Goal: Task Accomplishment & Management: Use online tool/utility

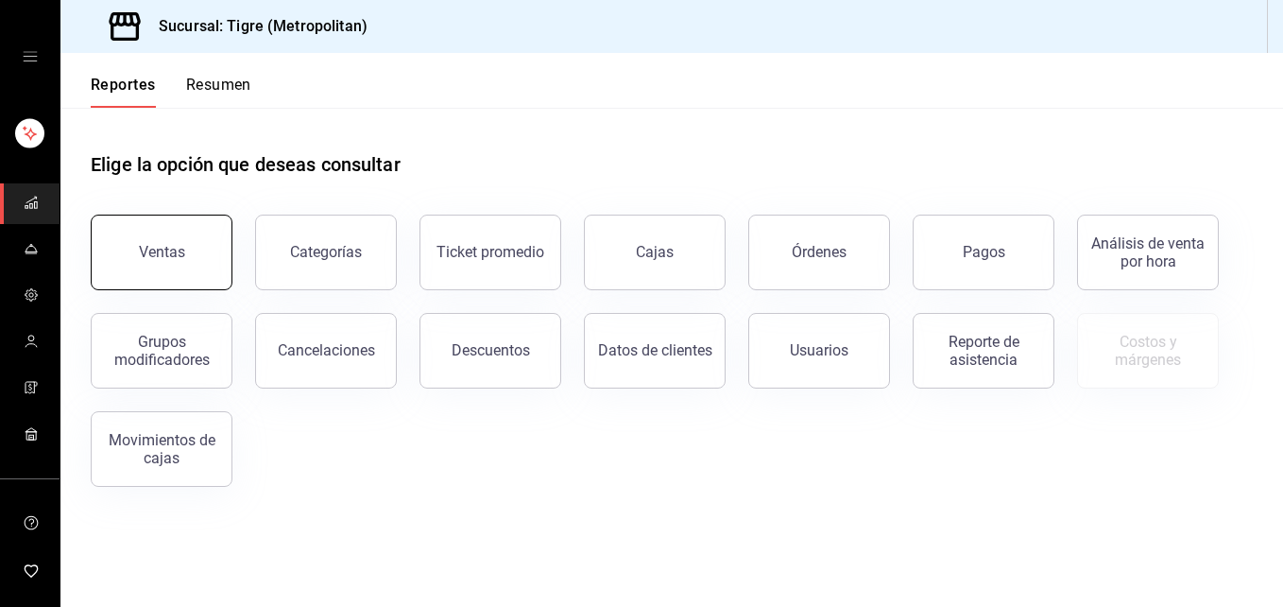
click at [193, 266] on button "Ventas" at bounding box center [162, 253] width 142 height 76
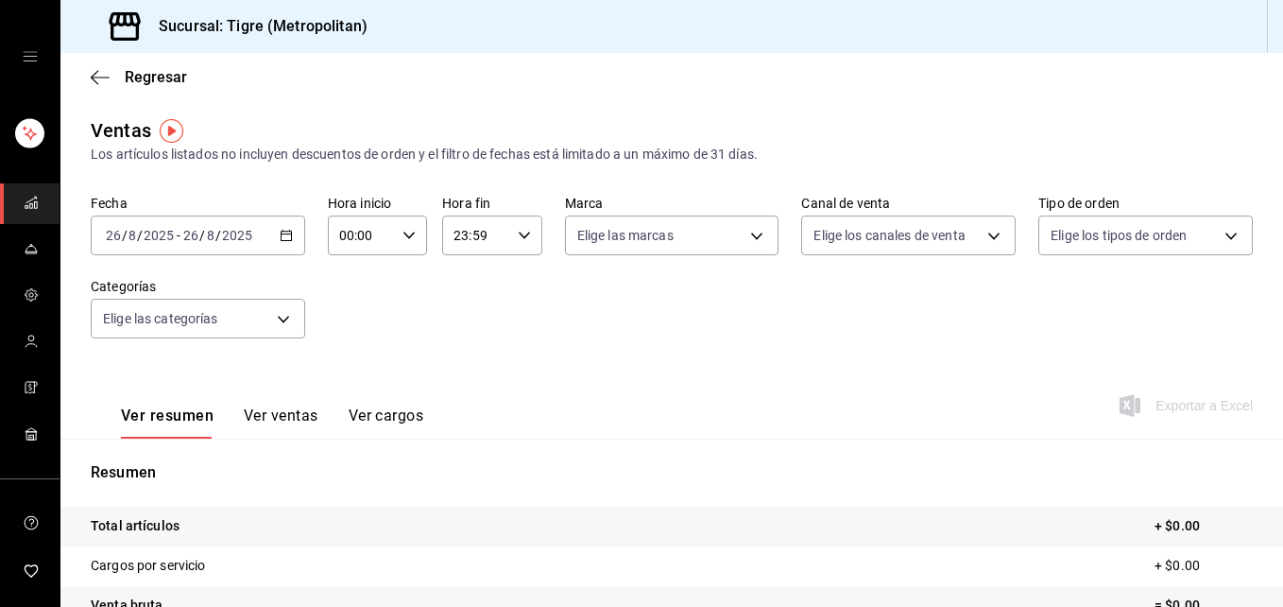
click at [280, 239] on icon "button" at bounding box center [286, 235] width 13 height 13
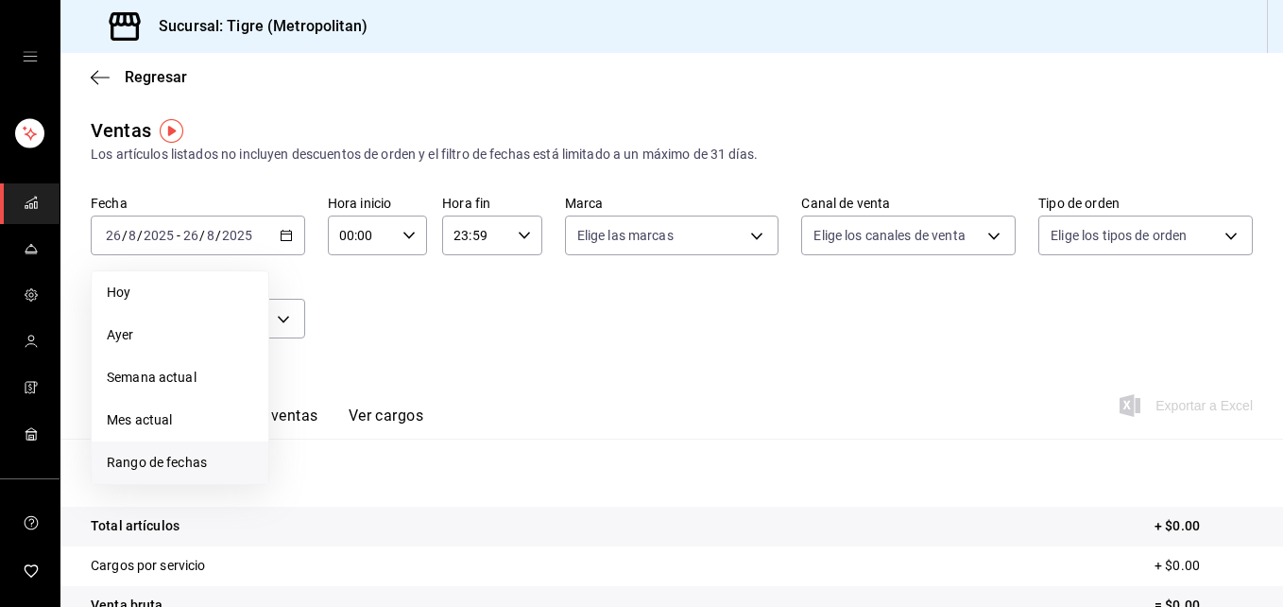
click at [183, 460] on span "Rango de fechas" at bounding box center [180, 463] width 146 height 20
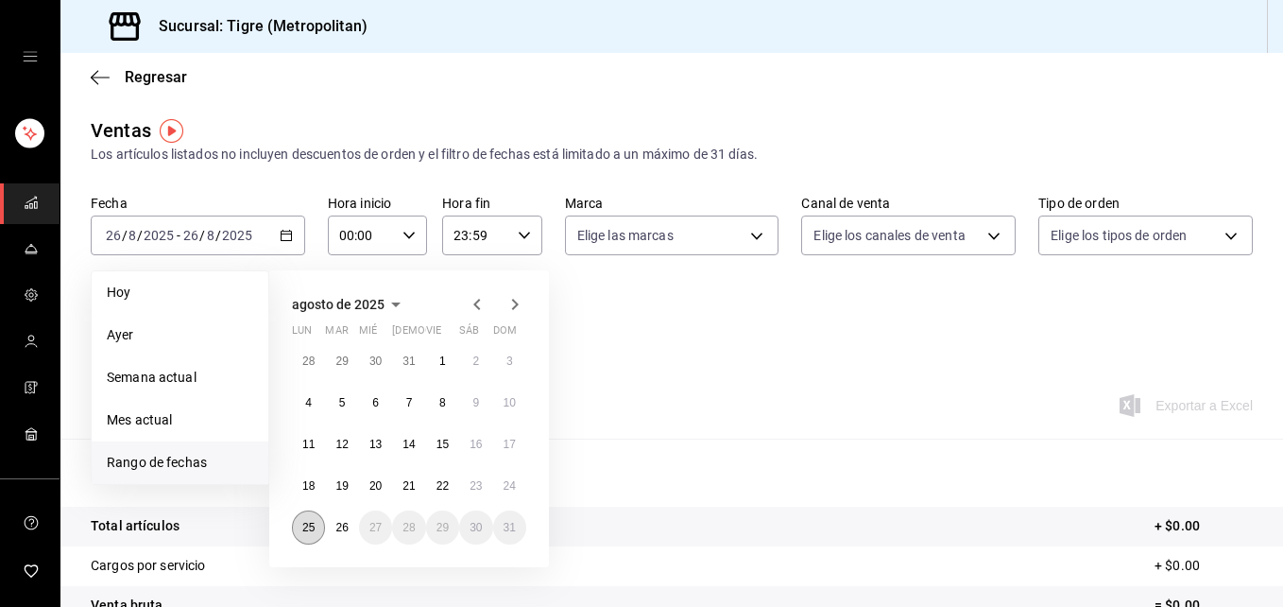
click at [304, 537] on button "25" at bounding box center [308, 527] width 33 height 34
click at [339, 532] on abbr "26" at bounding box center [342, 527] width 12 height 13
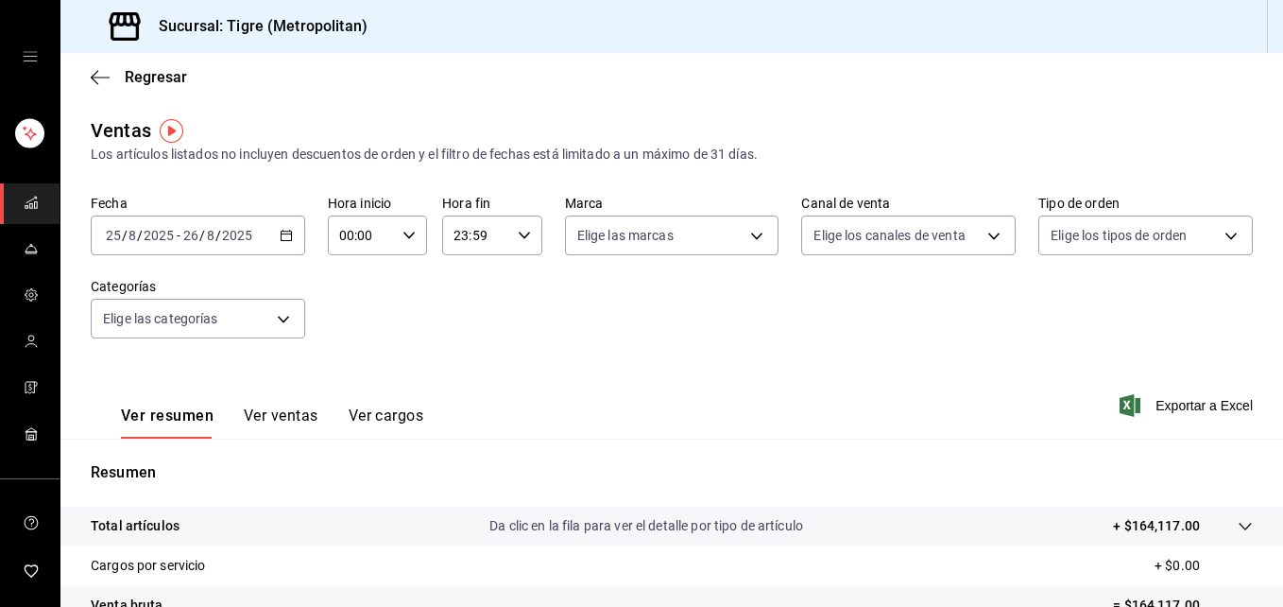
click at [406, 236] on \(Stroke\) "button" at bounding box center [409, 235] width 11 height 7
click at [337, 236] on div at bounding box center [641, 303] width 1283 height 607
click at [337, 236] on input "00:00" at bounding box center [361, 235] width 67 height 38
click at [352, 372] on span "02" at bounding box center [349, 374] width 19 height 15
click at [344, 234] on div at bounding box center [641, 303] width 1283 height 607
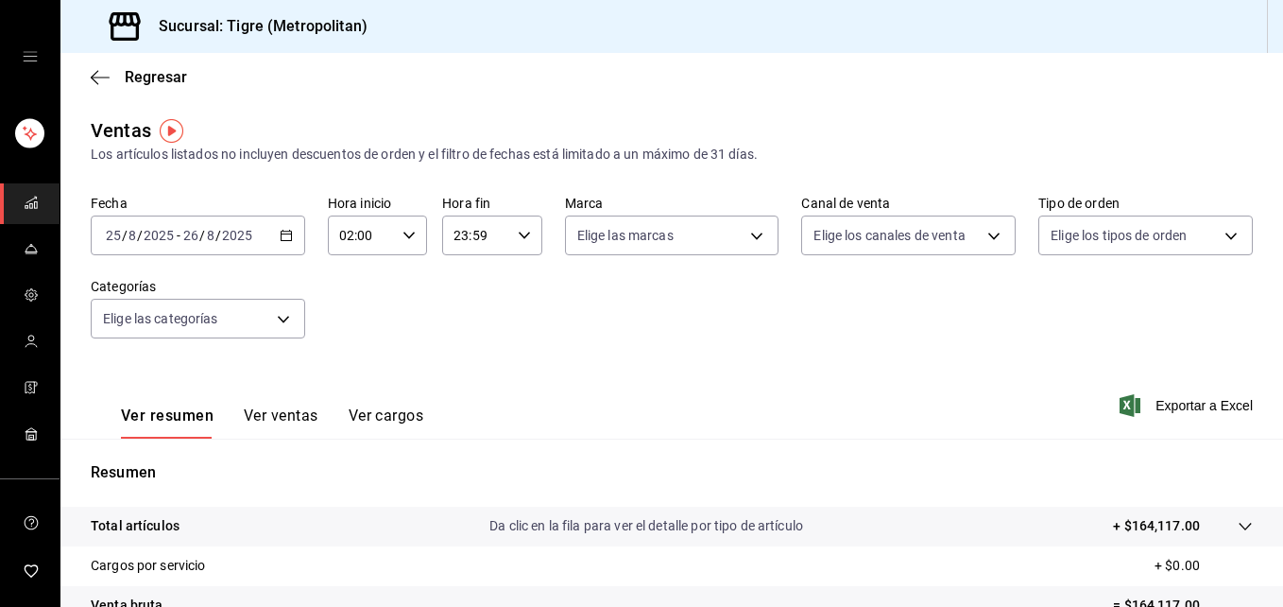
click at [344, 234] on input "02:00" at bounding box center [361, 235] width 67 height 38
click at [348, 238] on div at bounding box center [641, 303] width 1283 height 607
click at [348, 238] on input "02:00" at bounding box center [361, 235] width 67 height 38
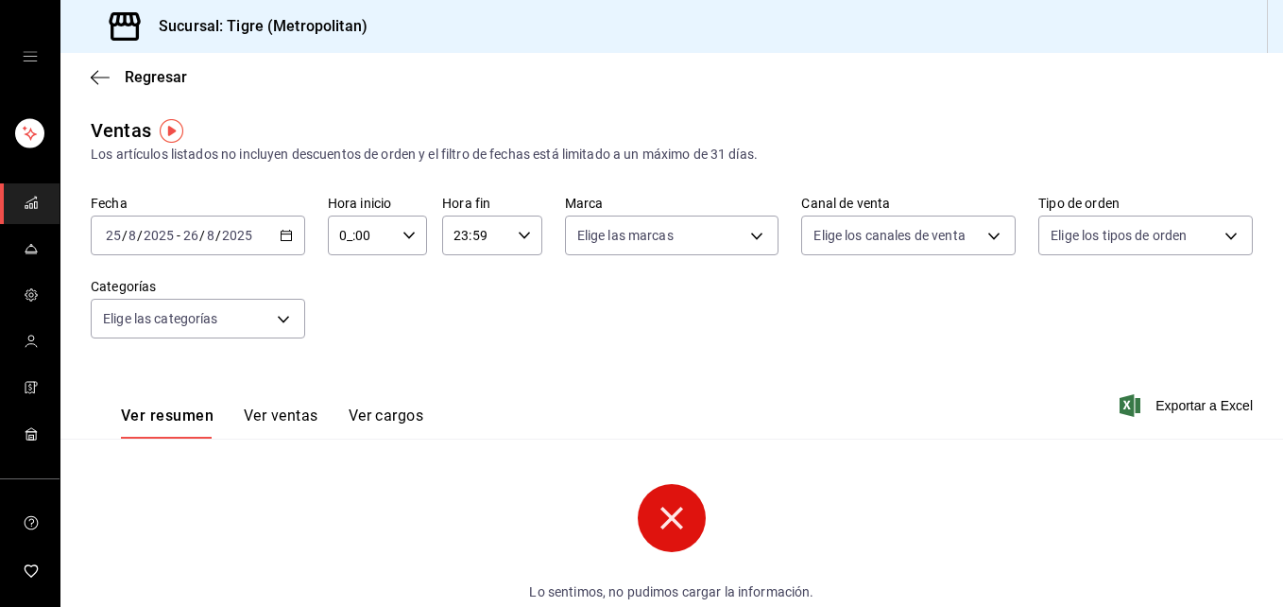
click at [347, 233] on input "0_:00" at bounding box center [361, 235] width 67 height 38
click at [353, 384] on span "05" at bounding box center [349, 380] width 19 height 15
type input "05:00"
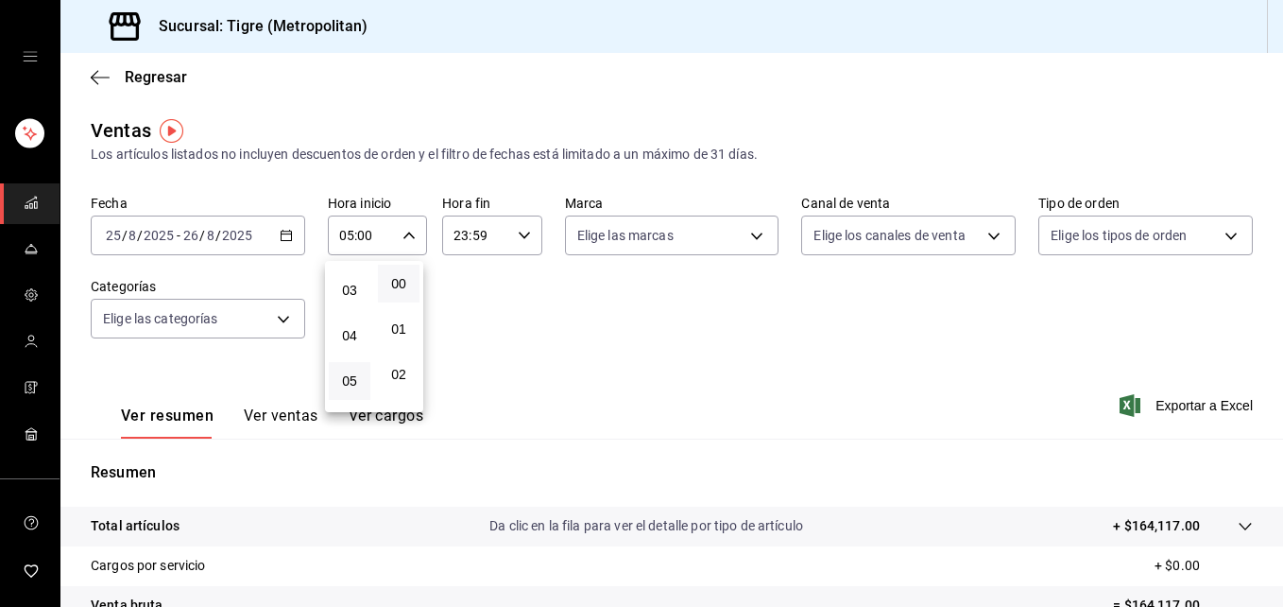
click at [455, 235] on div at bounding box center [641, 303] width 1283 height 607
click at [456, 234] on input "23:59" at bounding box center [475, 235] width 67 height 38
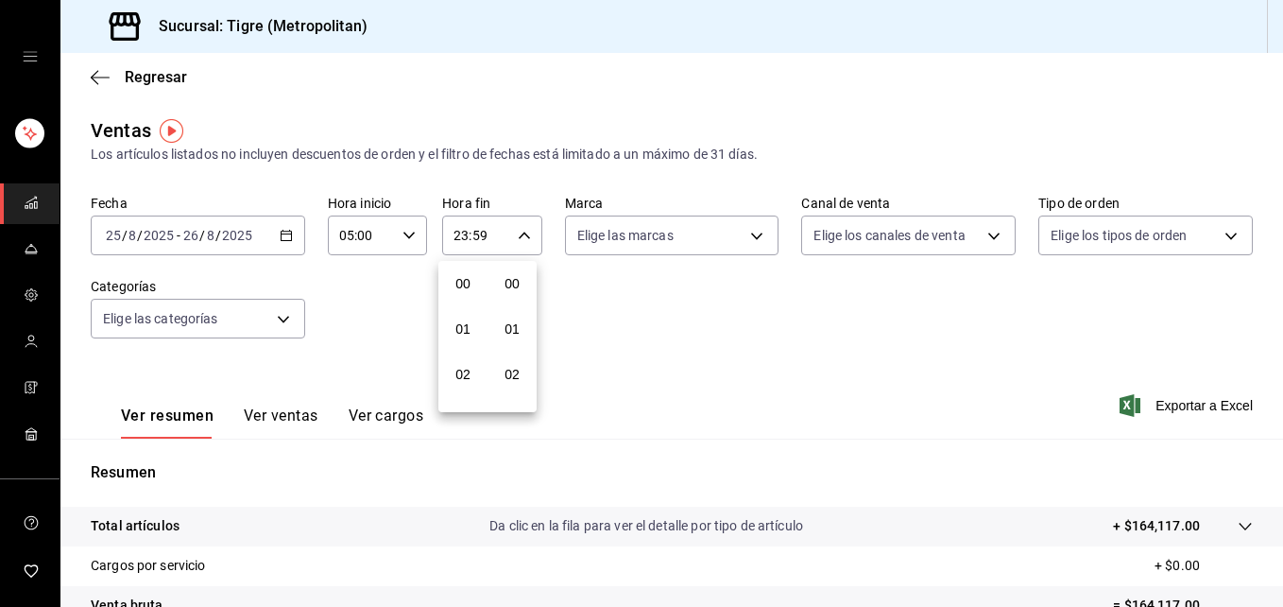
scroll to position [2571, 0]
click at [461, 236] on div at bounding box center [641, 303] width 1283 height 607
click at [461, 236] on input "23:59" at bounding box center [475, 235] width 67 height 38
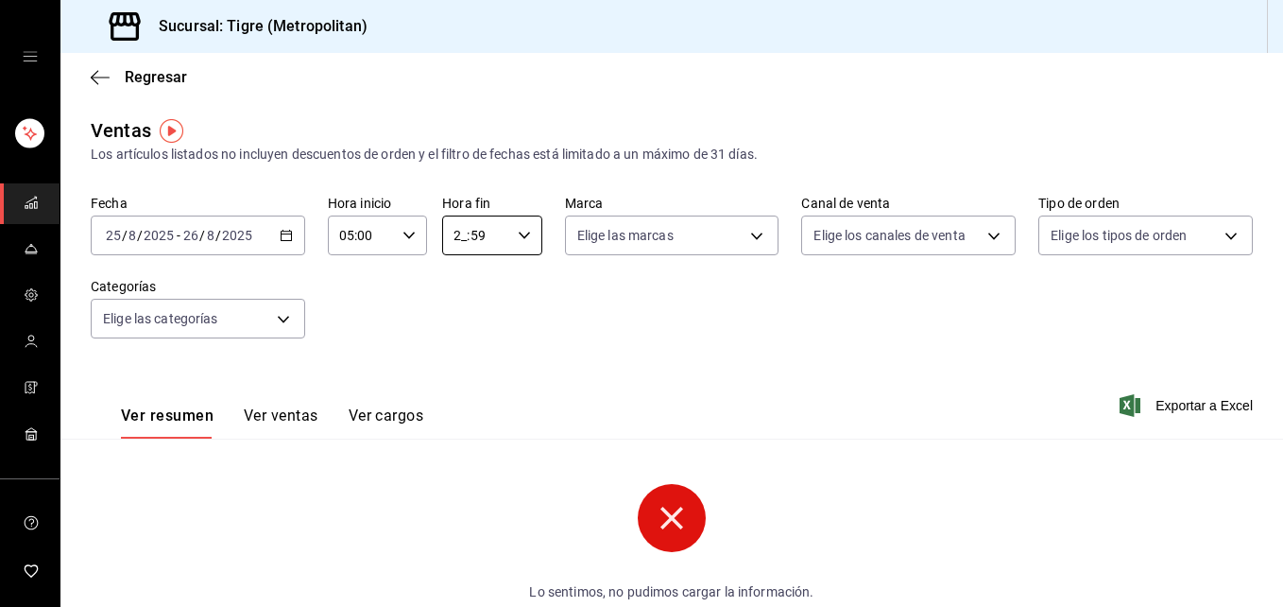
click at [461, 236] on input "2_:59" at bounding box center [475, 235] width 67 height 38
drag, startPoint x: 452, startPoint y: 311, endPoint x: 462, endPoint y: 345, distance: 35.6
click at [462, 345] on button "01" at bounding box center [463, 329] width 42 height 38
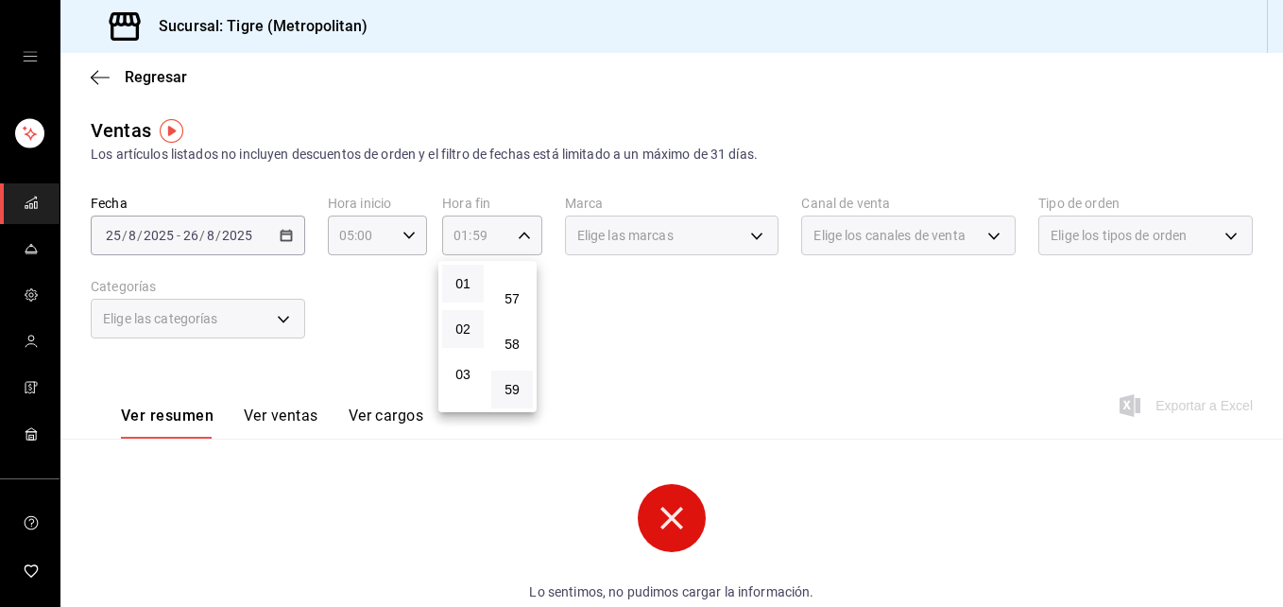
scroll to position [152, 0]
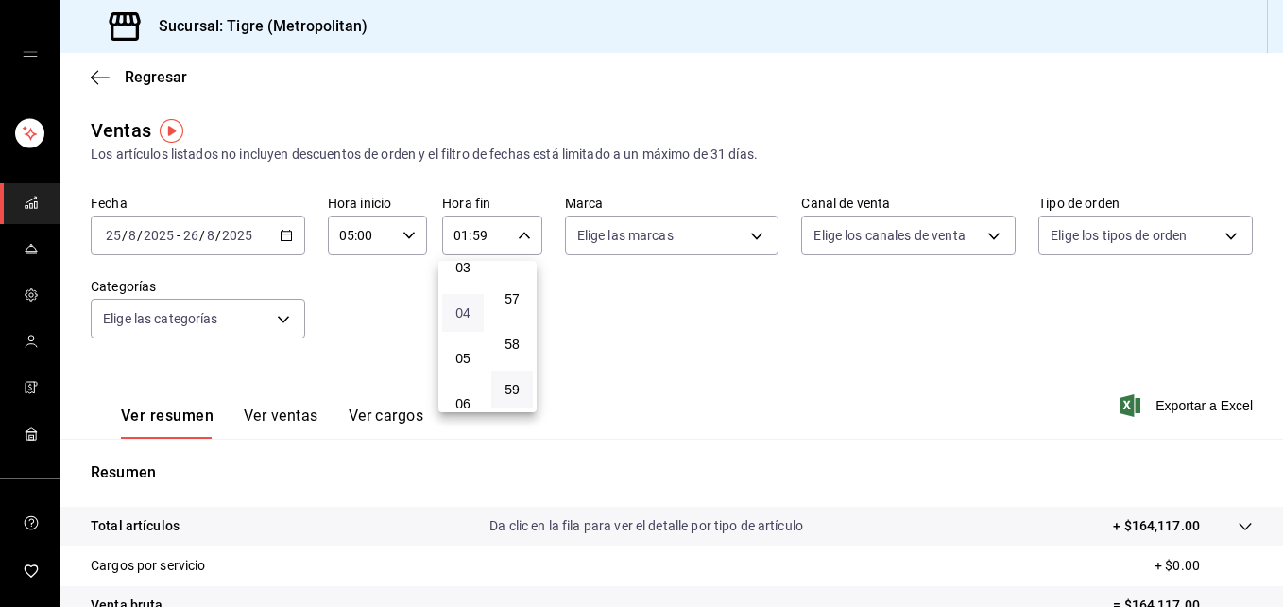
click at [462, 312] on span "04" at bounding box center [463, 312] width 19 height 15
type input "04:59"
click at [283, 320] on div at bounding box center [641, 303] width 1283 height 607
click at [283, 320] on body "Sucursal: Tigre (Metropolitan) Regresar Ventas Los artículos listados no incluy…" at bounding box center [641, 303] width 1283 height 607
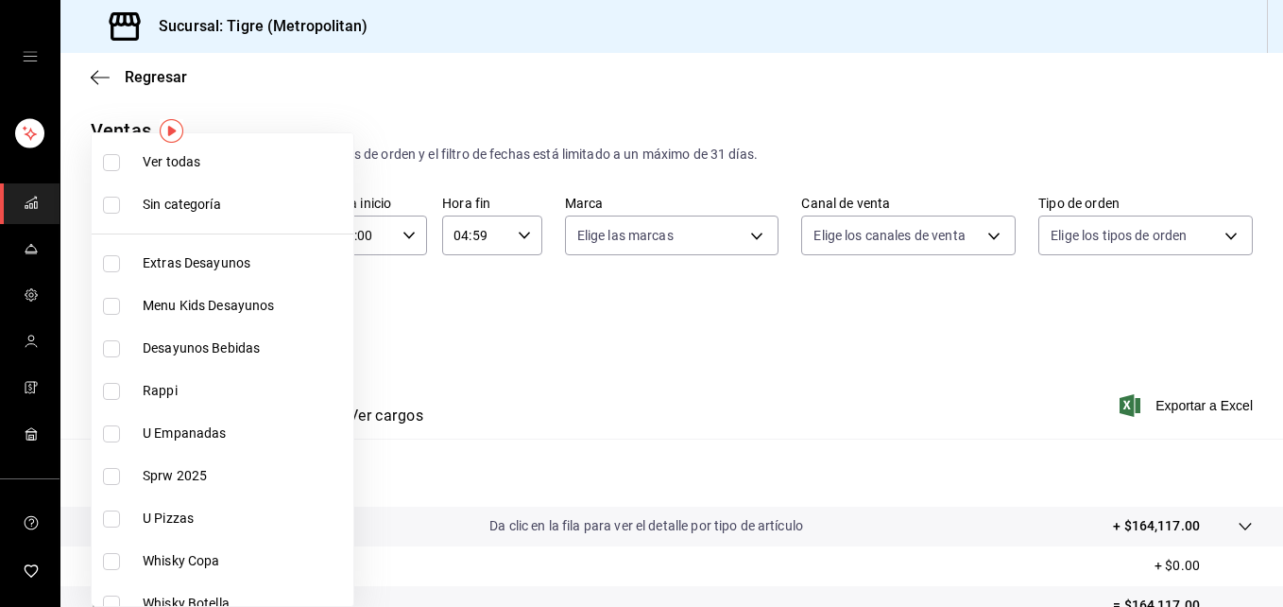
click at [113, 160] on input "checkbox" at bounding box center [111, 162] width 17 height 17
checkbox input "true"
type input "95de3a49-3e71-4222-9a00-2b077991daeb,0ce31c32-a5a6-498b-be74-31ce48fb35ae,30be1…"
checkbox input "true"
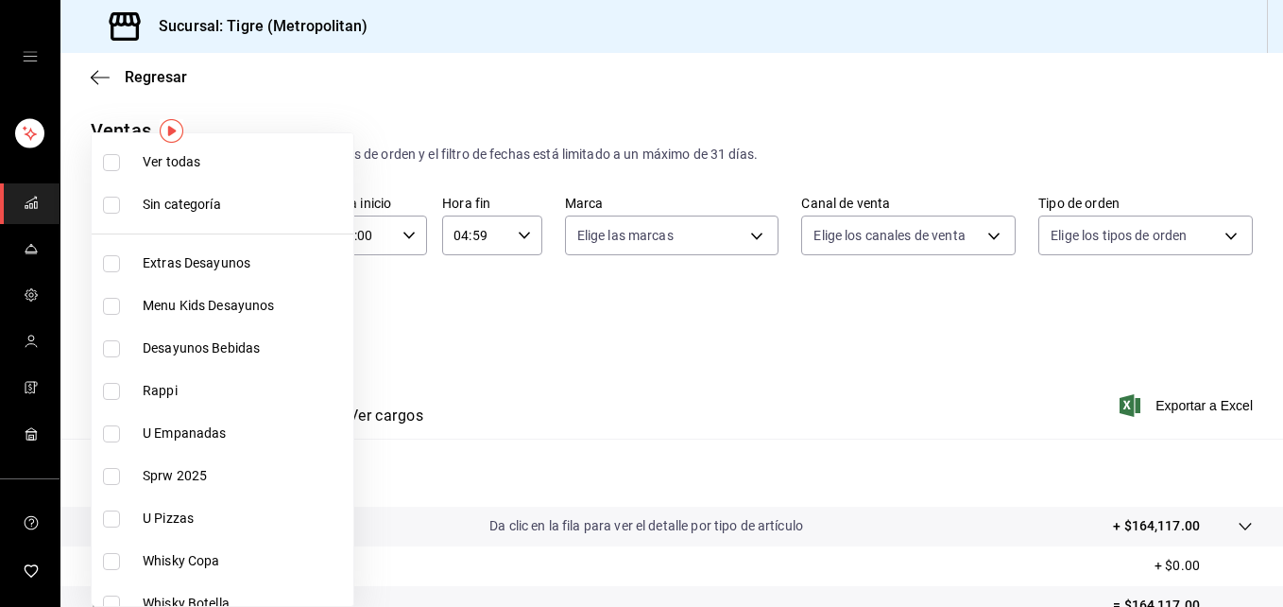
checkbox input "true"
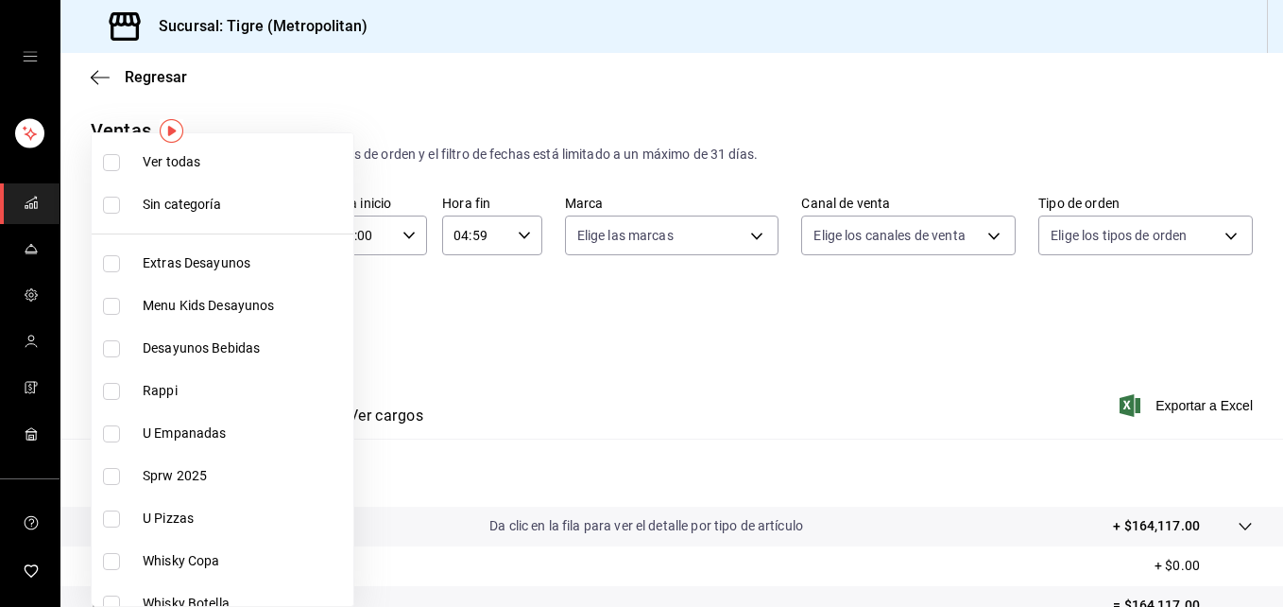
checkbox input "true"
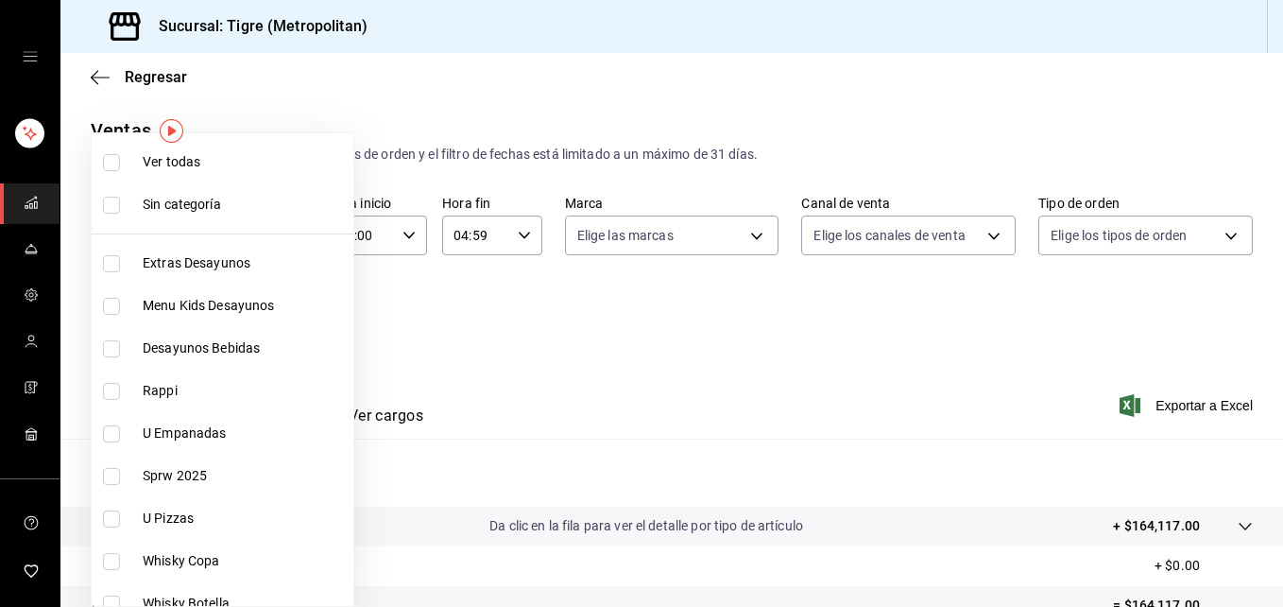
checkbox input "true"
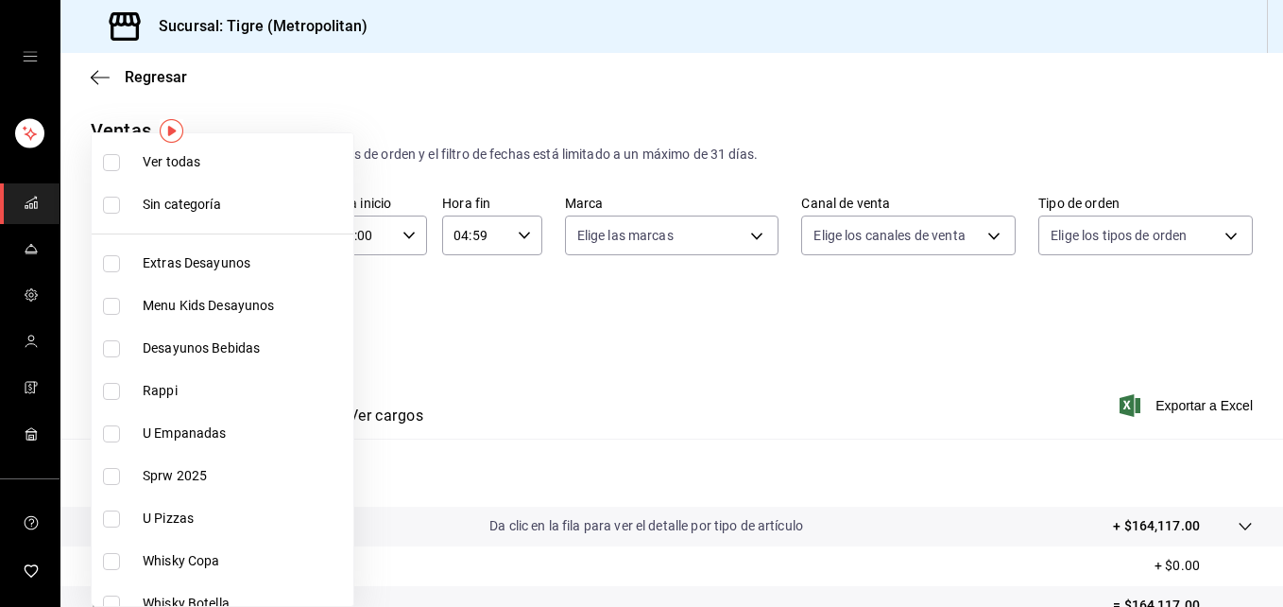
checkbox input "true"
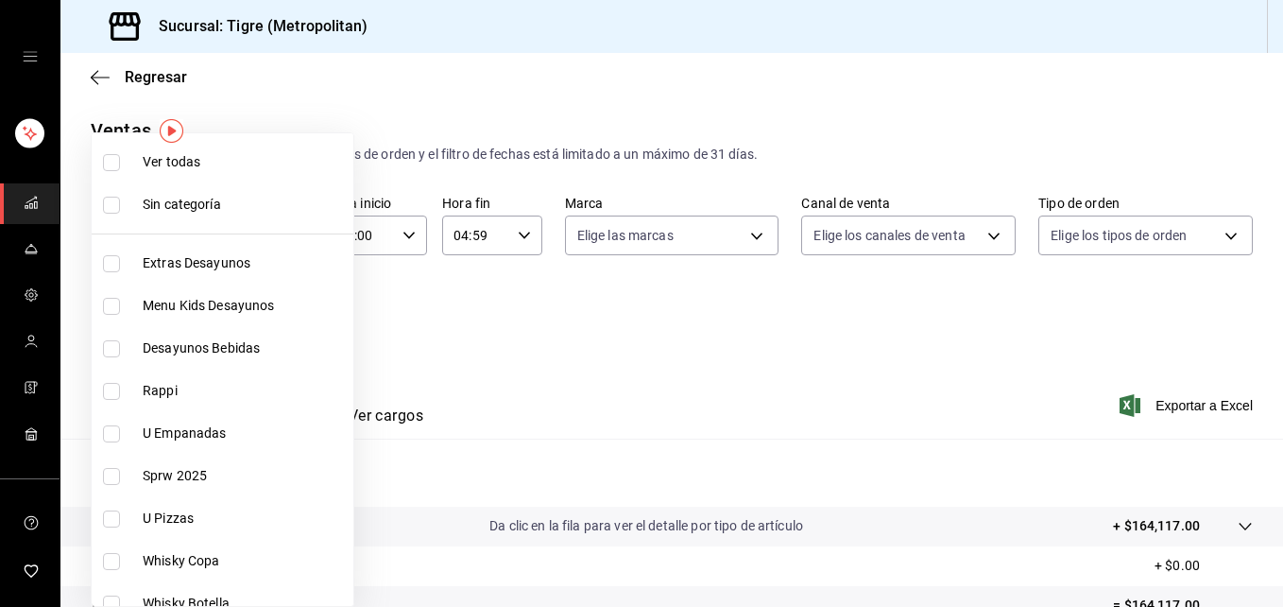
checkbox input "true"
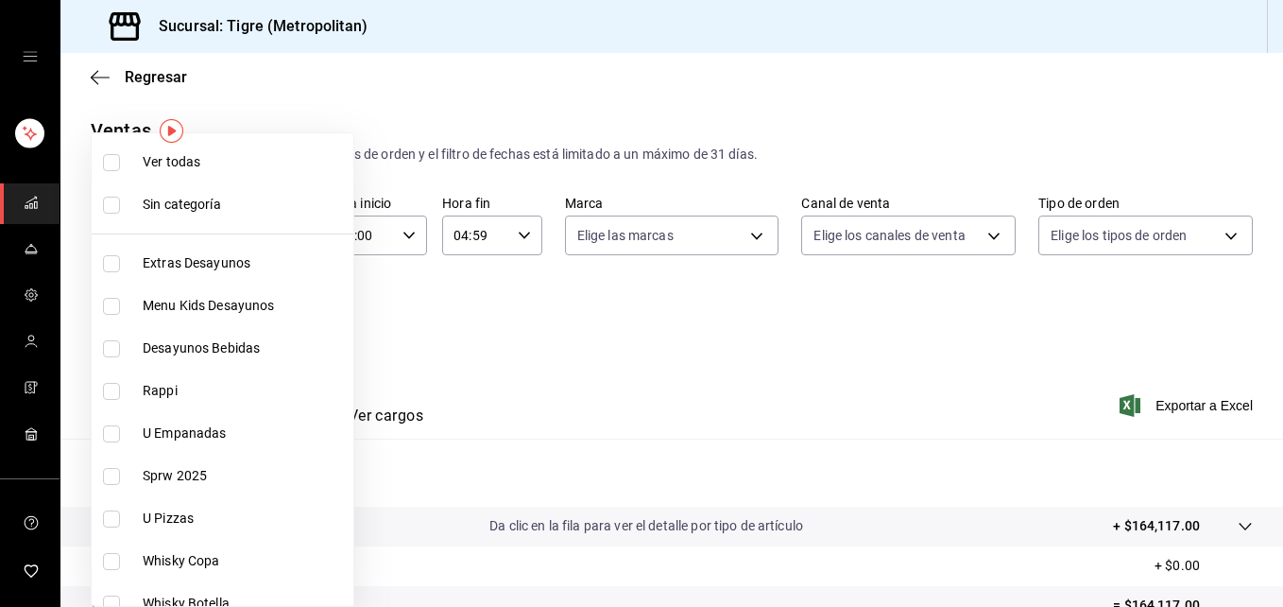
checkbox input "true"
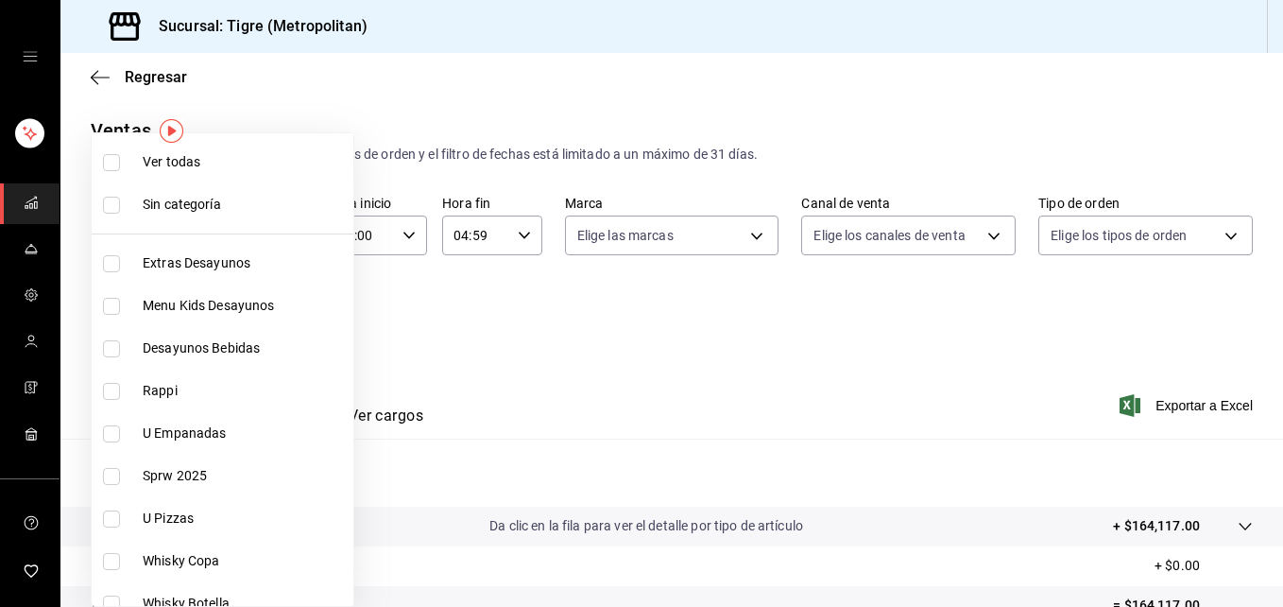
checkbox input "true"
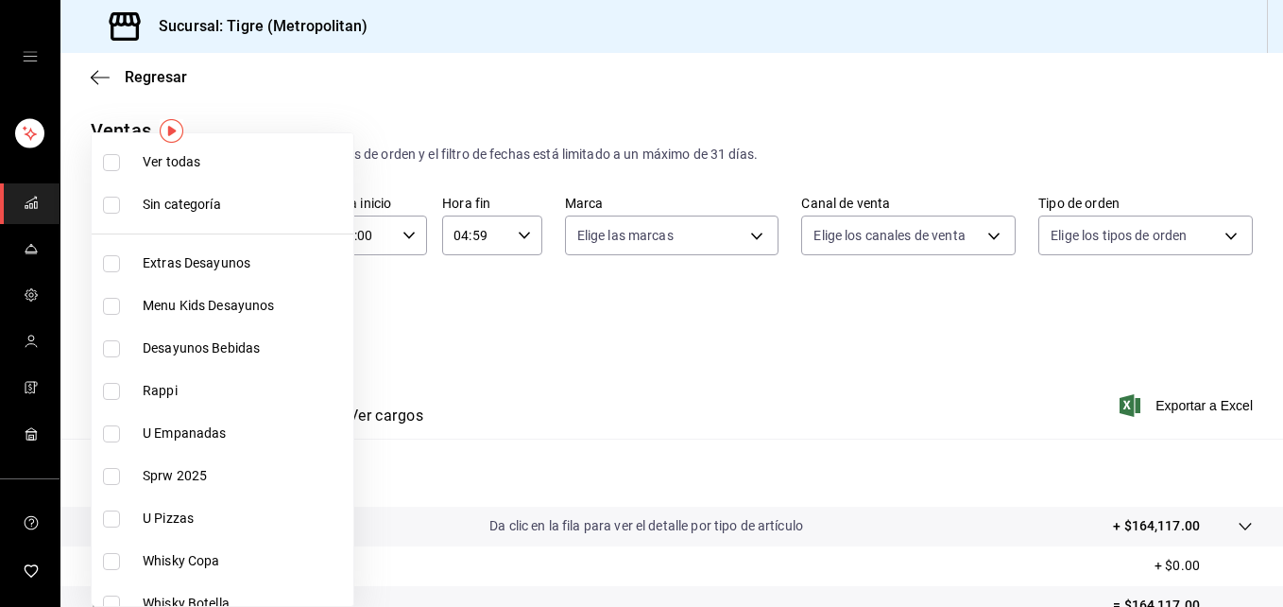
checkbox input "true"
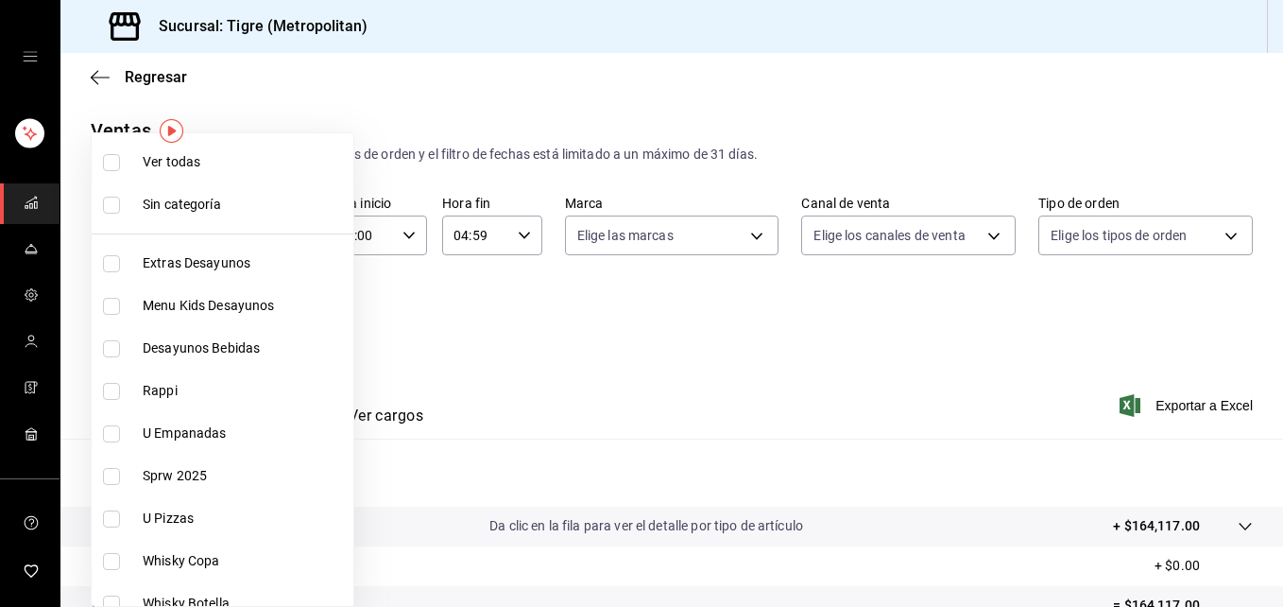
checkbox input "true"
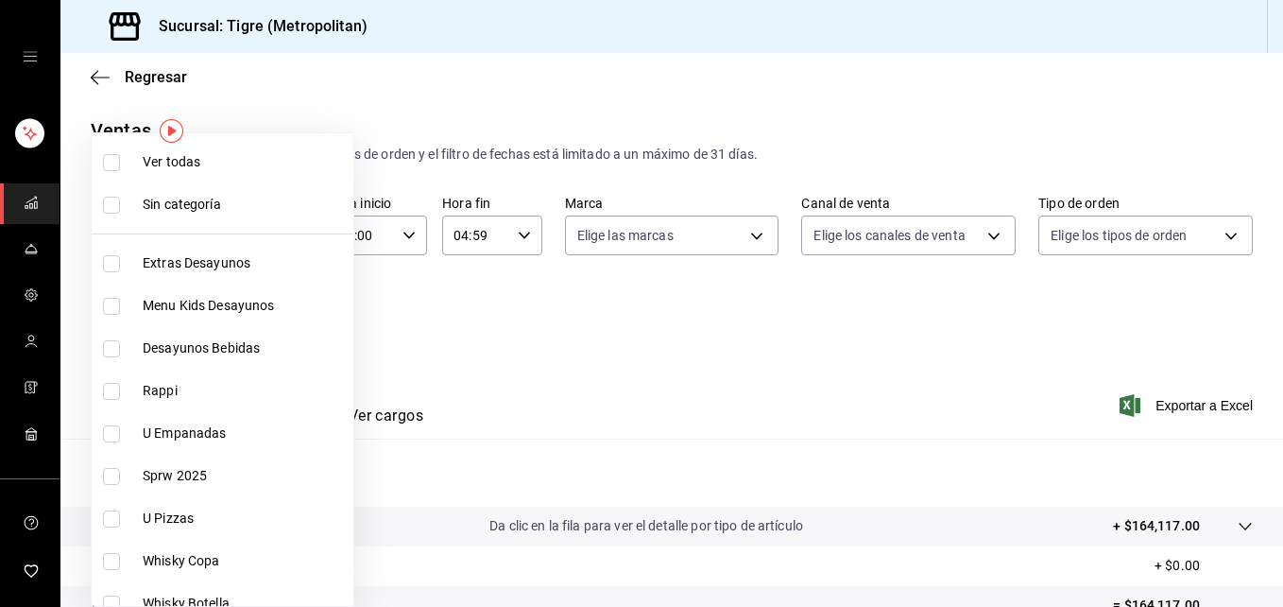
checkbox input "true"
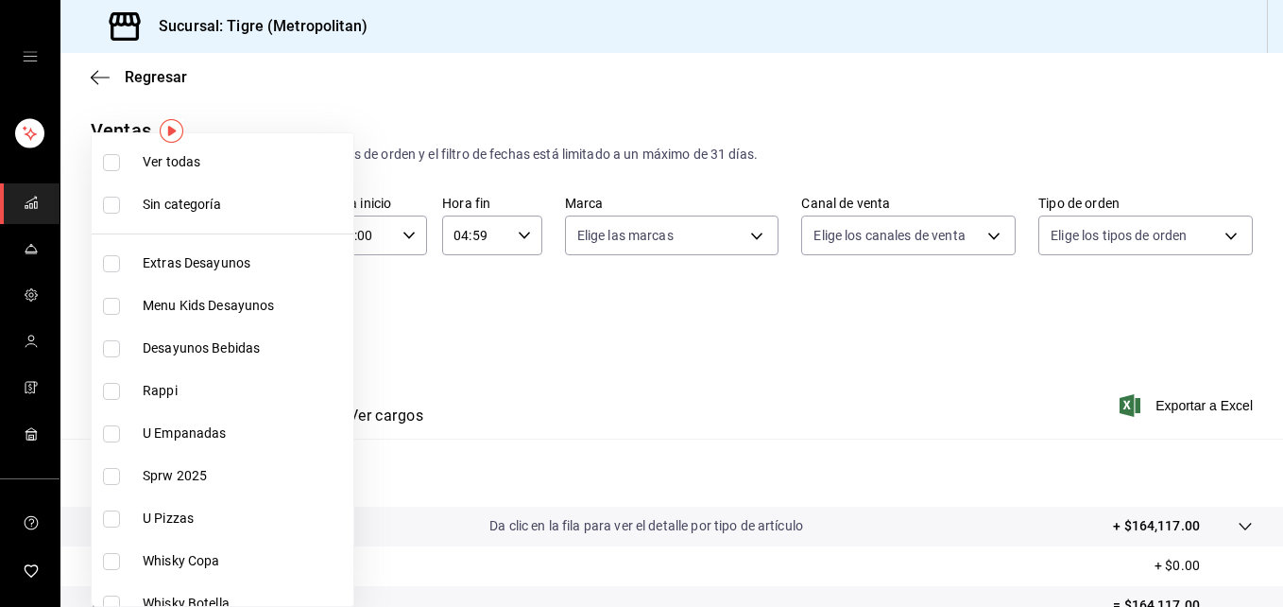
checkbox input "true"
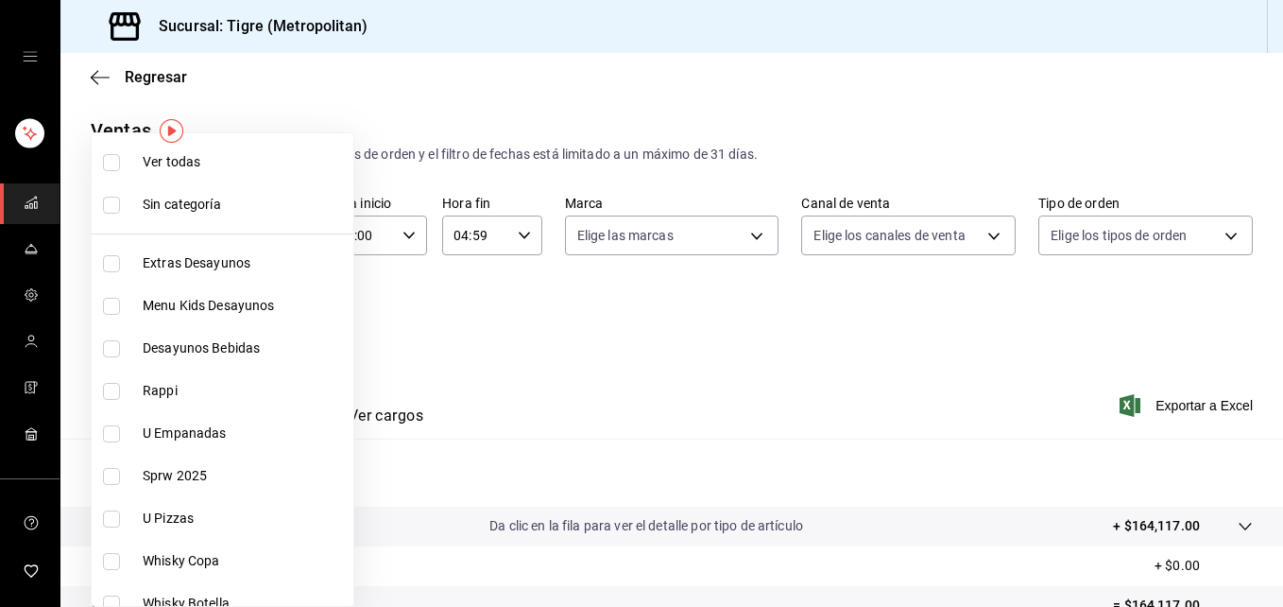
checkbox input "true"
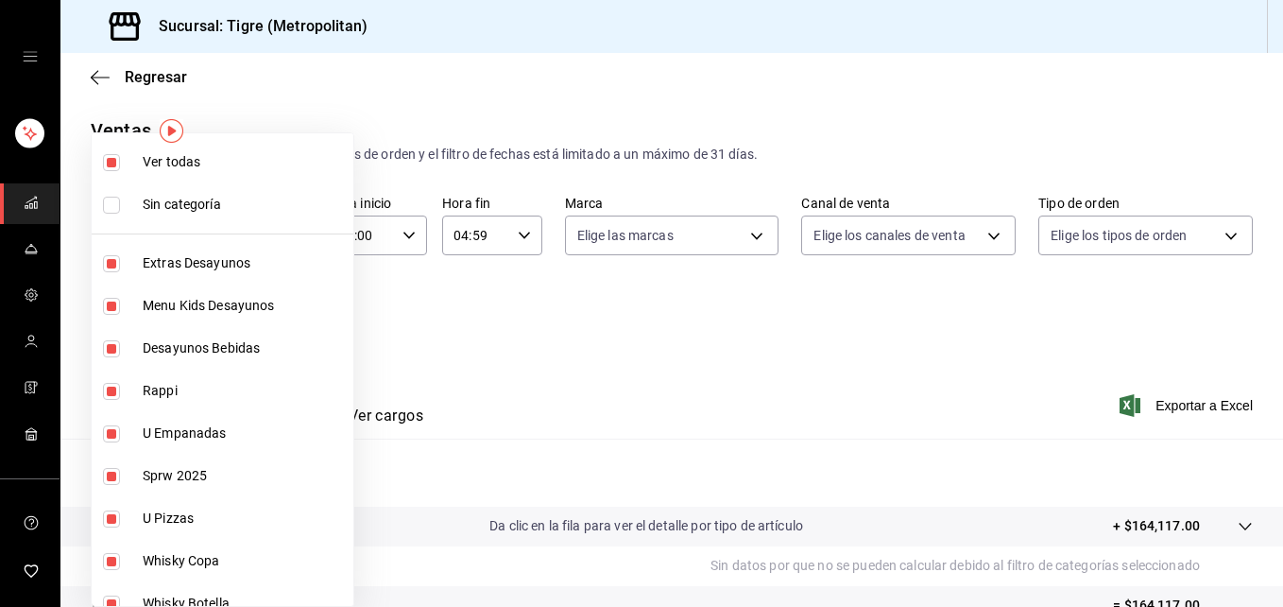
click at [747, 235] on div at bounding box center [641, 303] width 1283 height 607
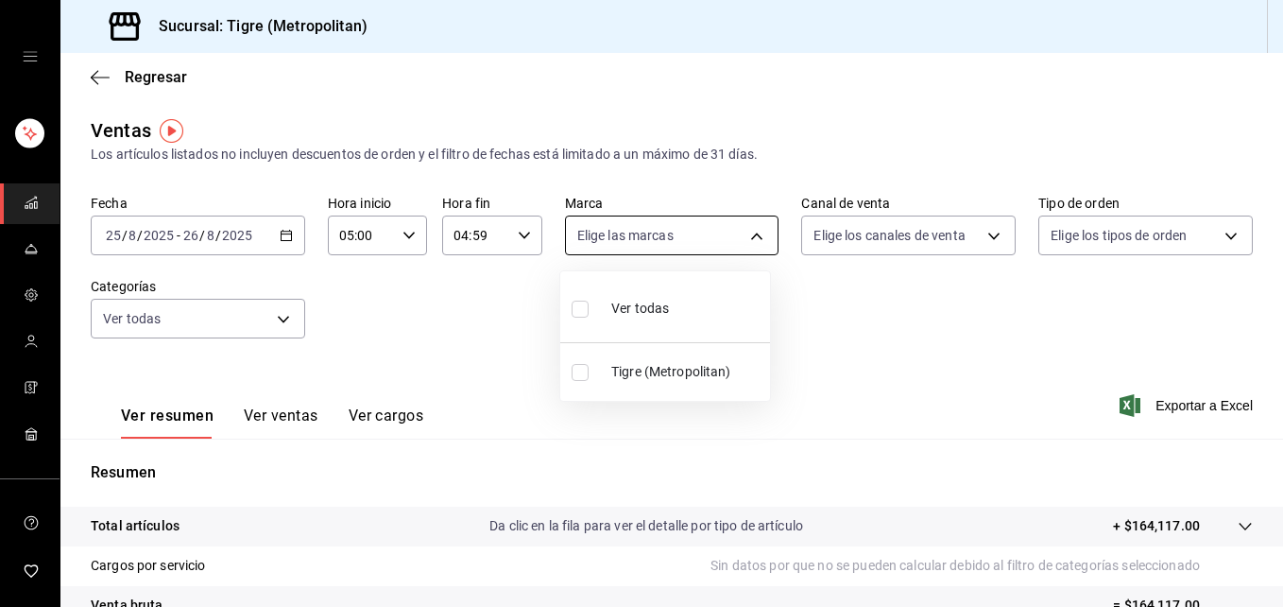
click at [749, 236] on body "Sucursal: Tigre (Metropolitan) Regresar Ventas Los artículos listados no incluy…" at bounding box center [641, 303] width 1283 height 607
click at [582, 313] on input "checkbox" at bounding box center [580, 309] width 17 height 17
checkbox input "true"
type input "d2a20516-989b-40fe-838d-c8b0b31ef0ff"
checkbox input "true"
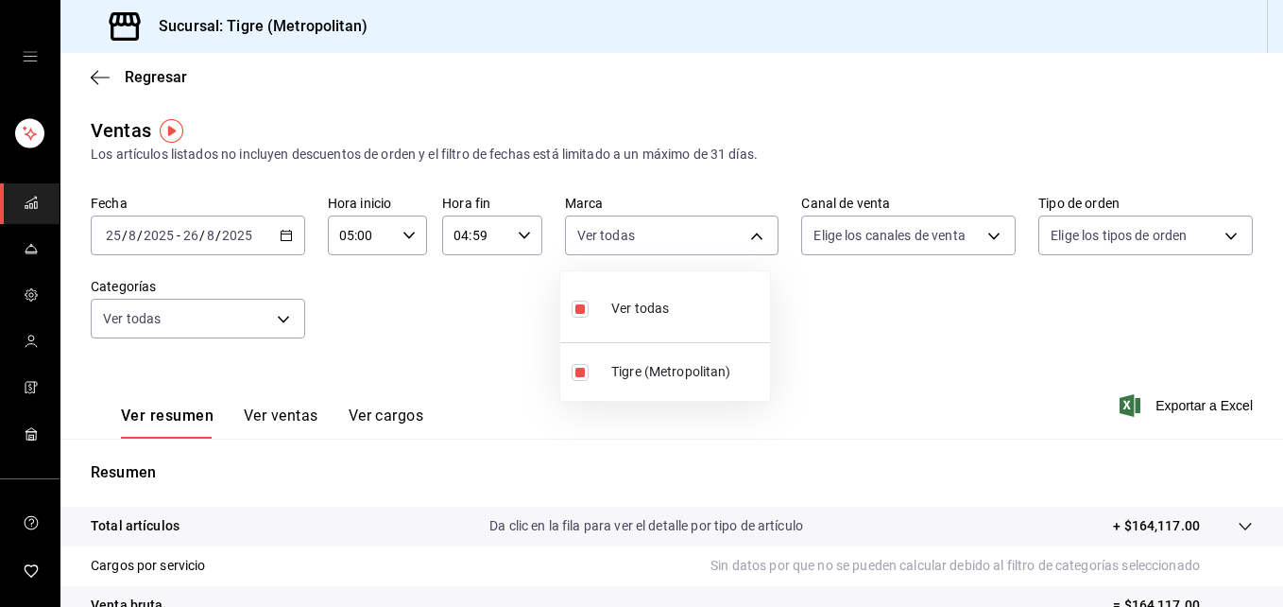
click at [982, 235] on div at bounding box center [641, 303] width 1283 height 607
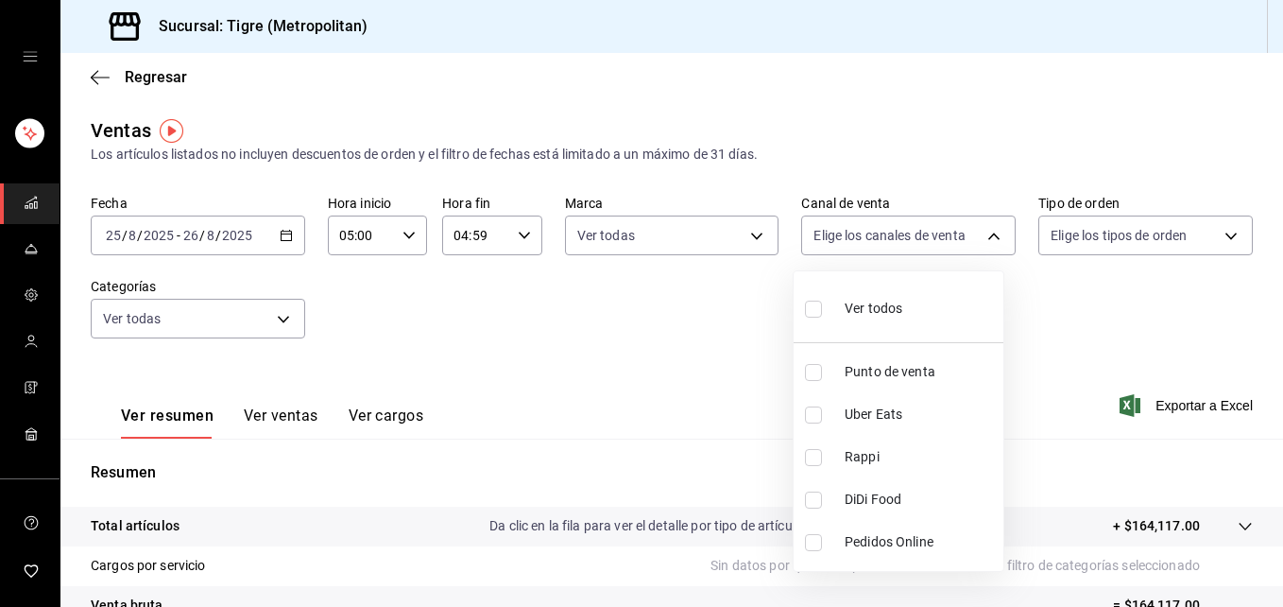
click at [982, 235] on body "Sucursal: Tigre (Metropolitan) Regresar Ventas Los artículos listados no incluy…" at bounding box center [641, 303] width 1283 height 607
click at [811, 310] on input "checkbox" at bounding box center [813, 309] width 17 height 17
checkbox input "true"
type input "PARROT,UBER_EATS,RAPPI,DIDI_FOOD,ONLINE"
checkbox input "true"
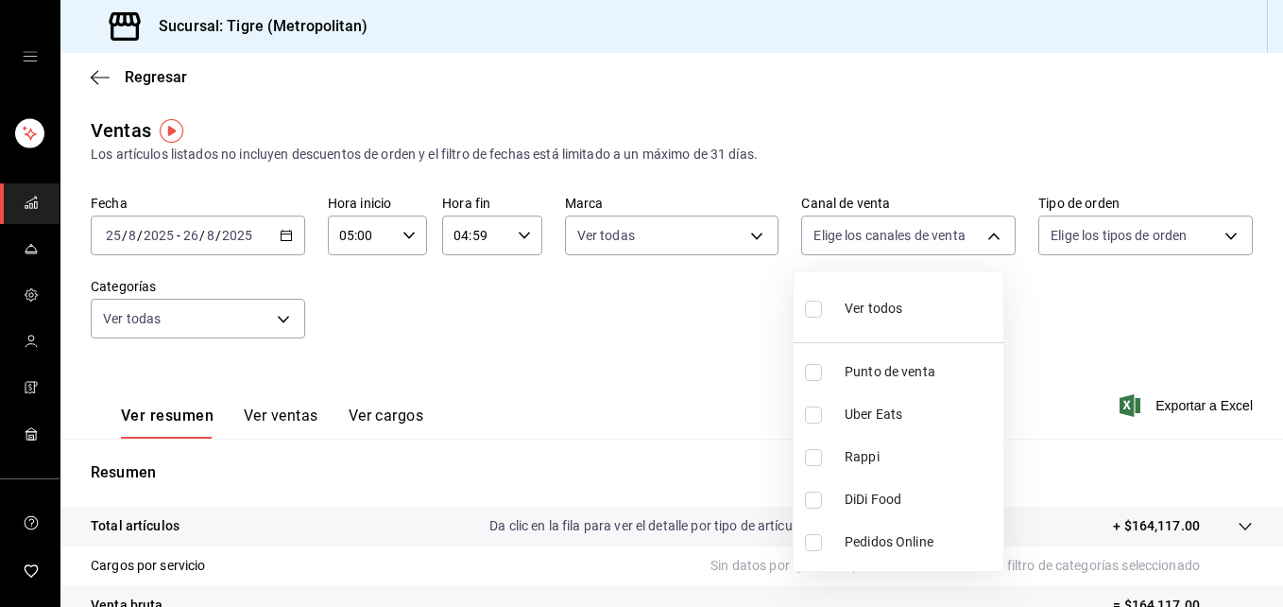
checkbox input "true"
click at [1217, 236] on div at bounding box center [641, 303] width 1283 height 607
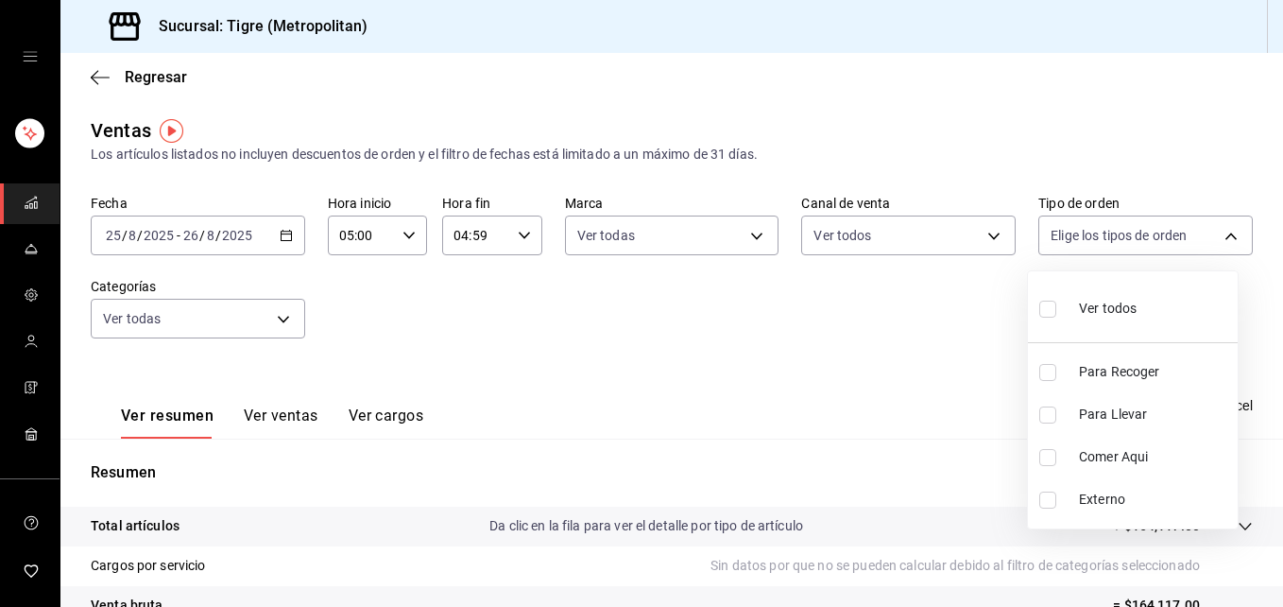
click at [1217, 236] on body "Sucursal: Tigre (Metropolitan) Regresar Ventas Los artículos listados no incluy…" at bounding box center [641, 303] width 1283 height 607
click at [1044, 310] on input "checkbox" at bounding box center [1048, 309] width 17 height 17
checkbox input "true"
type input "f7df4de8-9964-48c4-9e53-dd040d652eda,4cfece08-abf2-465c-953c-59dc98a97bb2,5a16a…"
checkbox input "true"
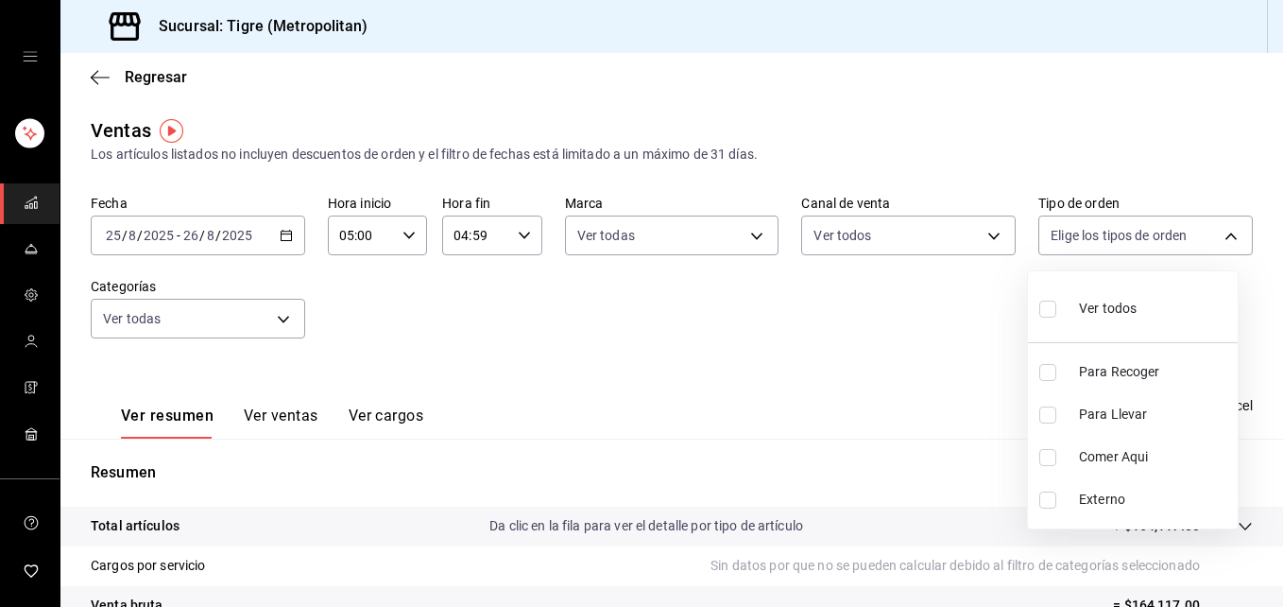
checkbox input "true"
click at [1279, 265] on div at bounding box center [641, 303] width 1283 height 607
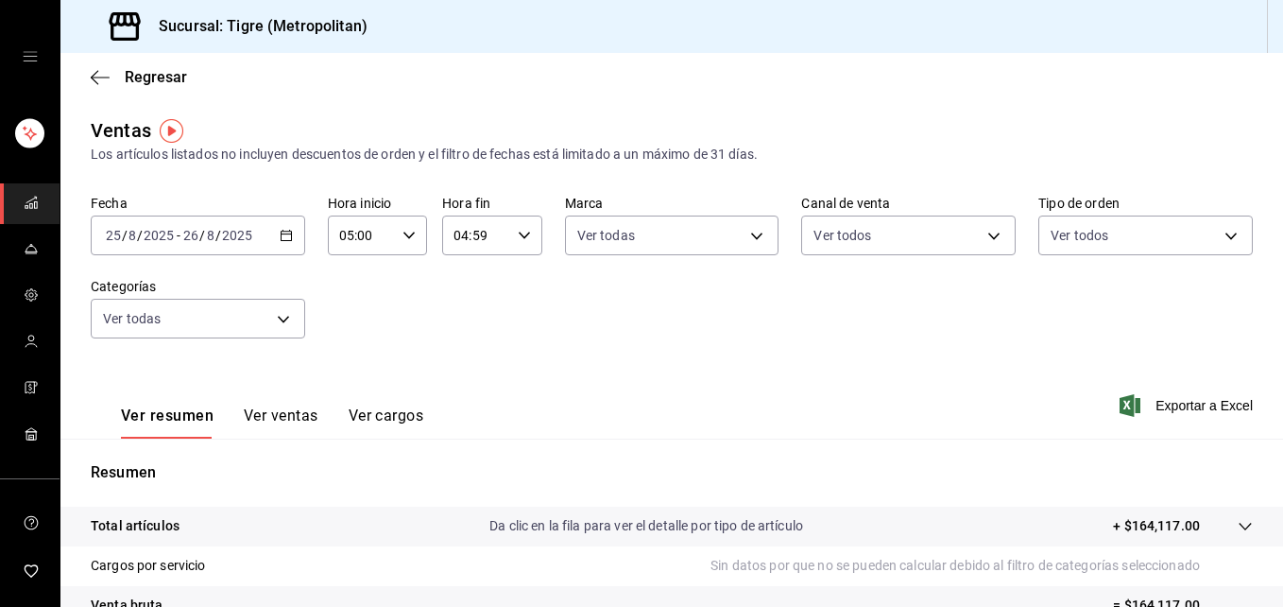
click at [30, 203] on icon "mailbox folders" at bounding box center [31, 202] width 15 height 15
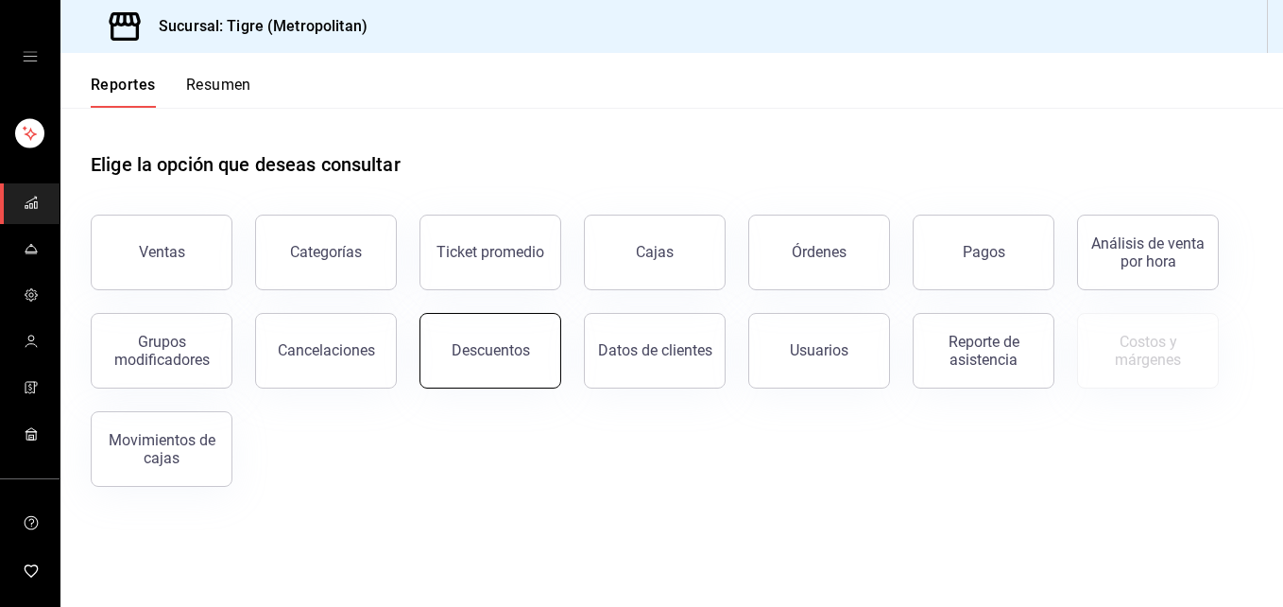
click at [517, 357] on div "Descuentos" at bounding box center [491, 350] width 78 height 18
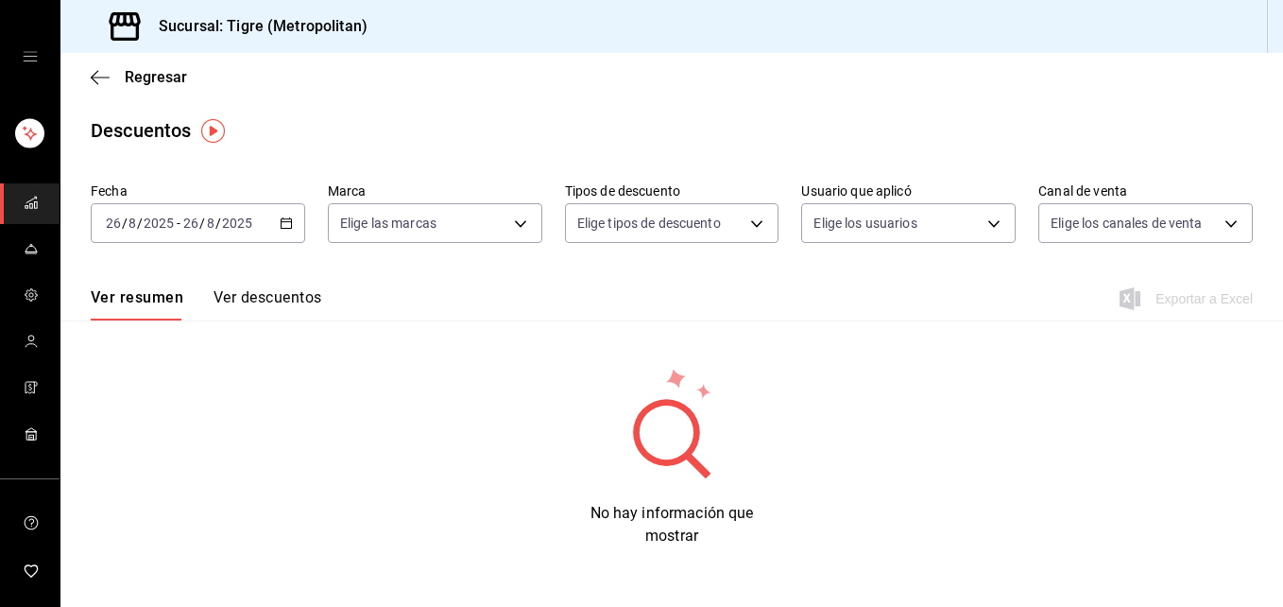
click at [283, 227] on icon "button" at bounding box center [286, 222] width 13 height 13
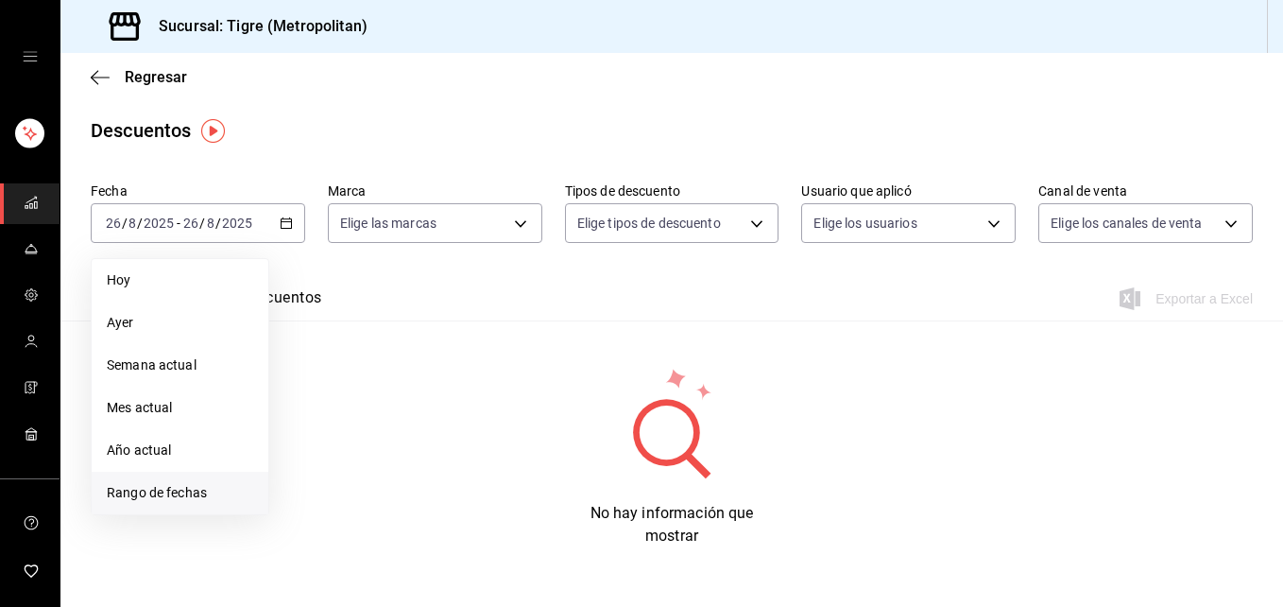
click at [174, 491] on span "Rango de fechas" at bounding box center [180, 493] width 146 height 20
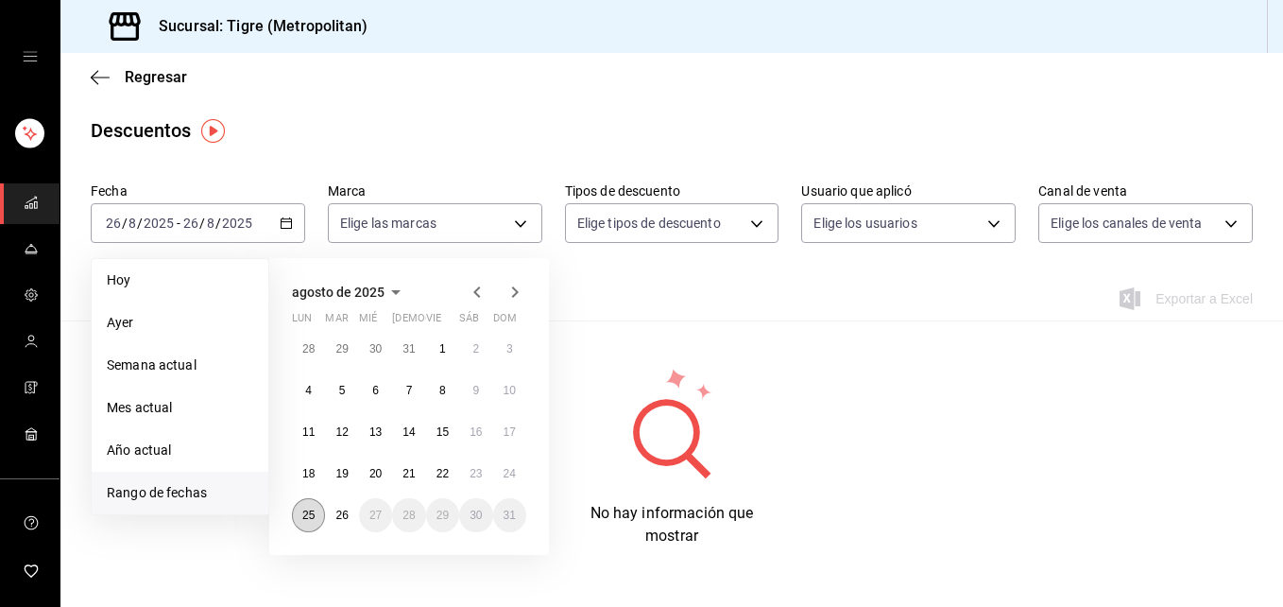
click at [313, 513] on abbr "25" at bounding box center [308, 514] width 12 height 13
click at [340, 517] on abbr "26" at bounding box center [342, 514] width 12 height 13
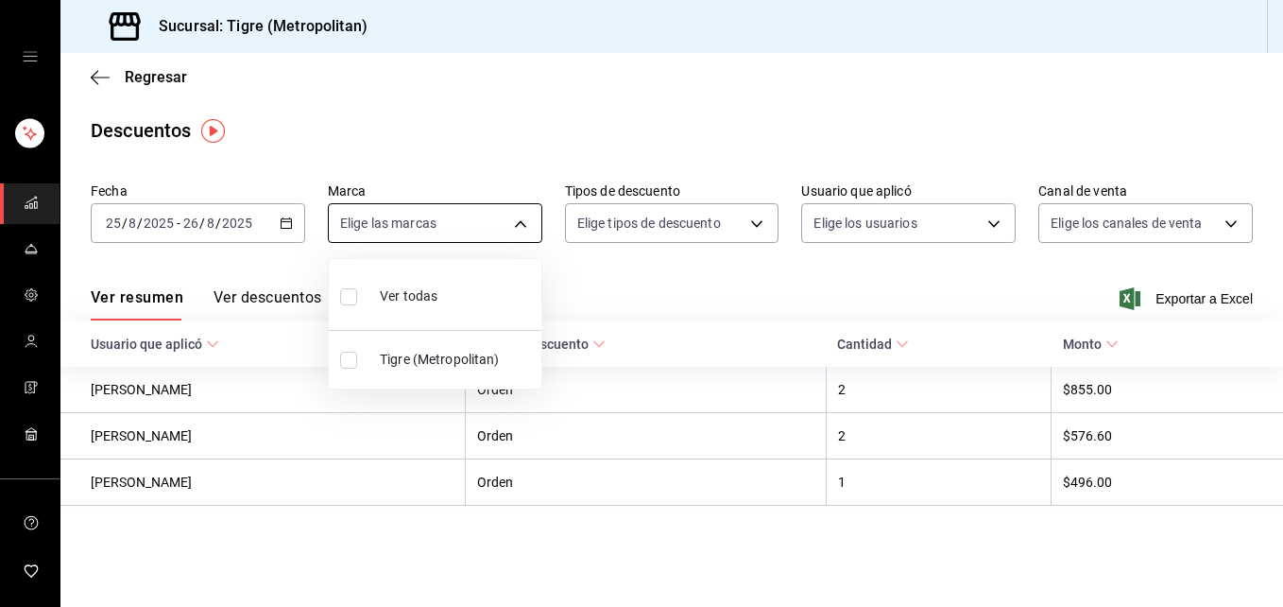
click at [513, 230] on body "Sucursal: Tigre (Metropolitan) Regresar Descuentos Fecha [DATE] [DATE] - [DATE]…" at bounding box center [641, 303] width 1283 height 607
click at [353, 295] on input "checkbox" at bounding box center [348, 296] width 17 height 17
checkbox input "true"
type input "d2a20516-989b-40fe-838d-c8b0b31ef0ff"
checkbox input "true"
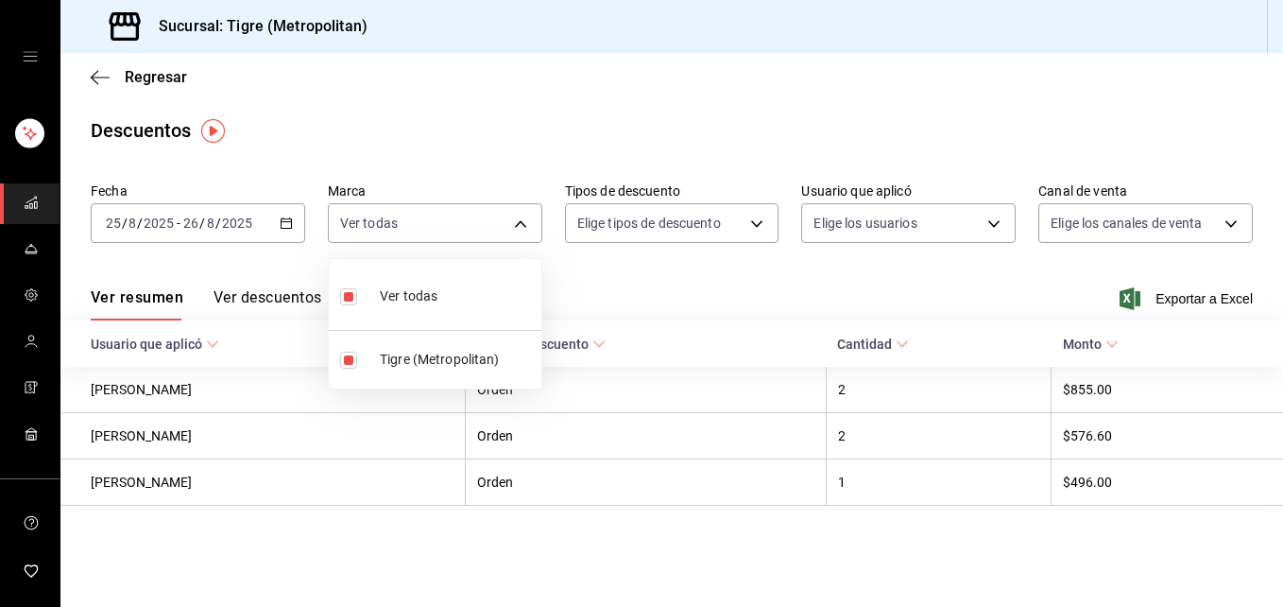
click at [760, 222] on div at bounding box center [641, 303] width 1283 height 607
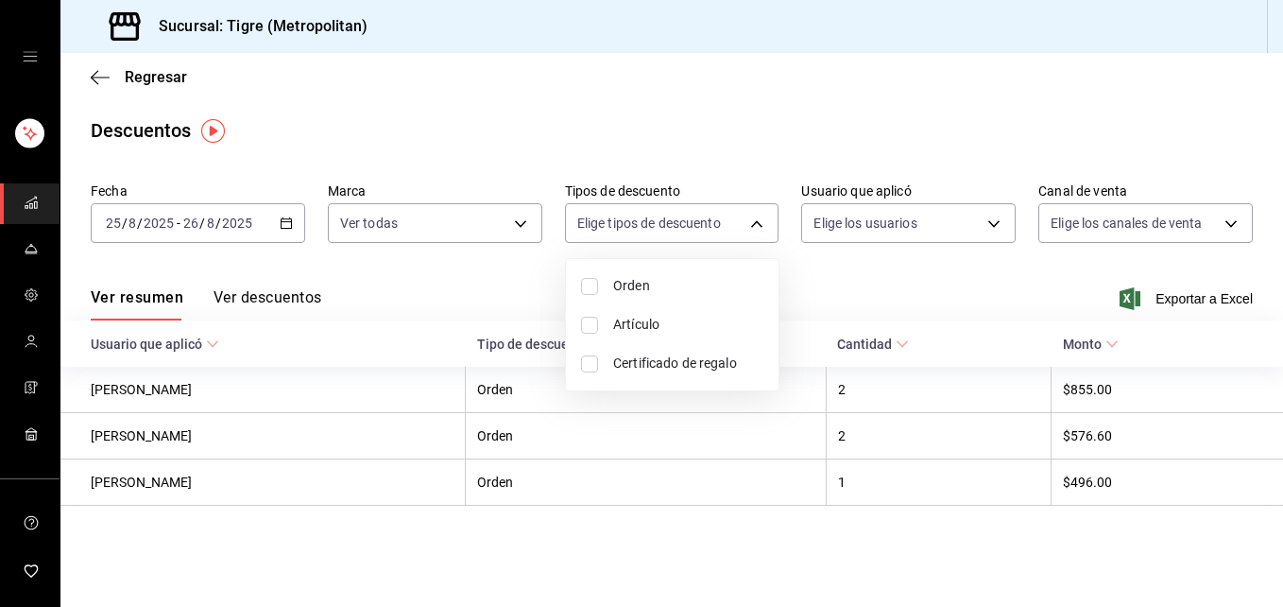
click at [760, 222] on body "Sucursal: Tigre (Metropolitan) Regresar Descuentos Fecha [DATE] [DATE] - [DATE]…" at bounding box center [641, 303] width 1283 height 607
click at [589, 284] on input "checkbox" at bounding box center [589, 286] width 17 height 17
checkbox input "true"
type input "ORDER"
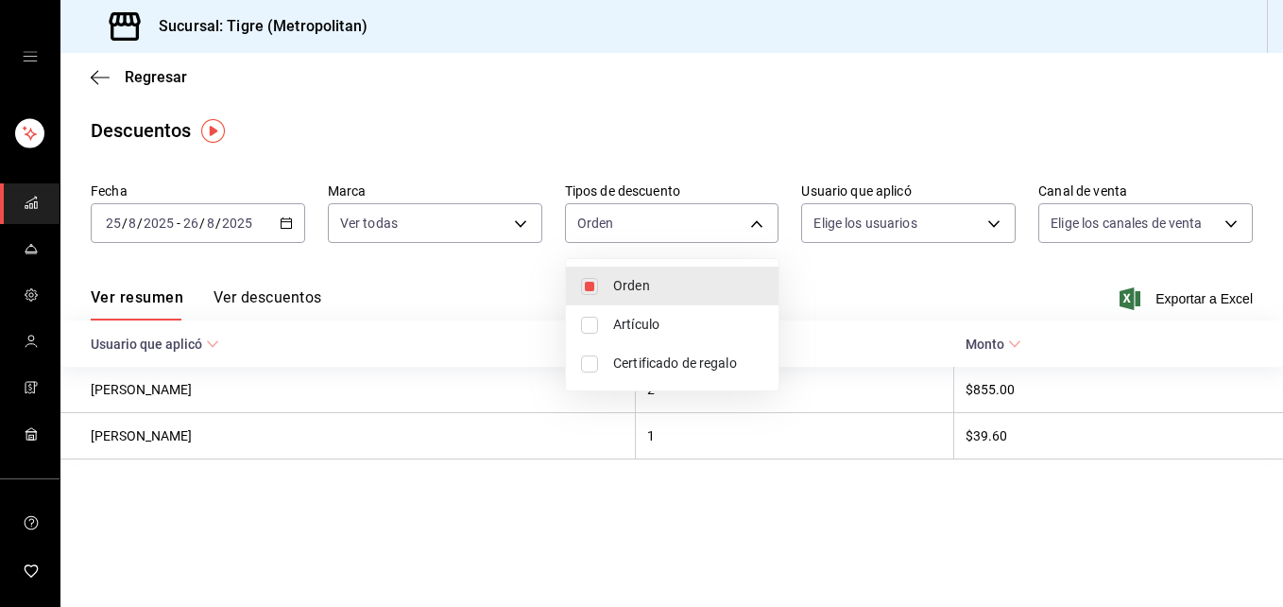
click at [585, 329] on input "checkbox" at bounding box center [589, 325] width 17 height 17
checkbox input "true"
type input "ORDER,ORDER_ITEM"
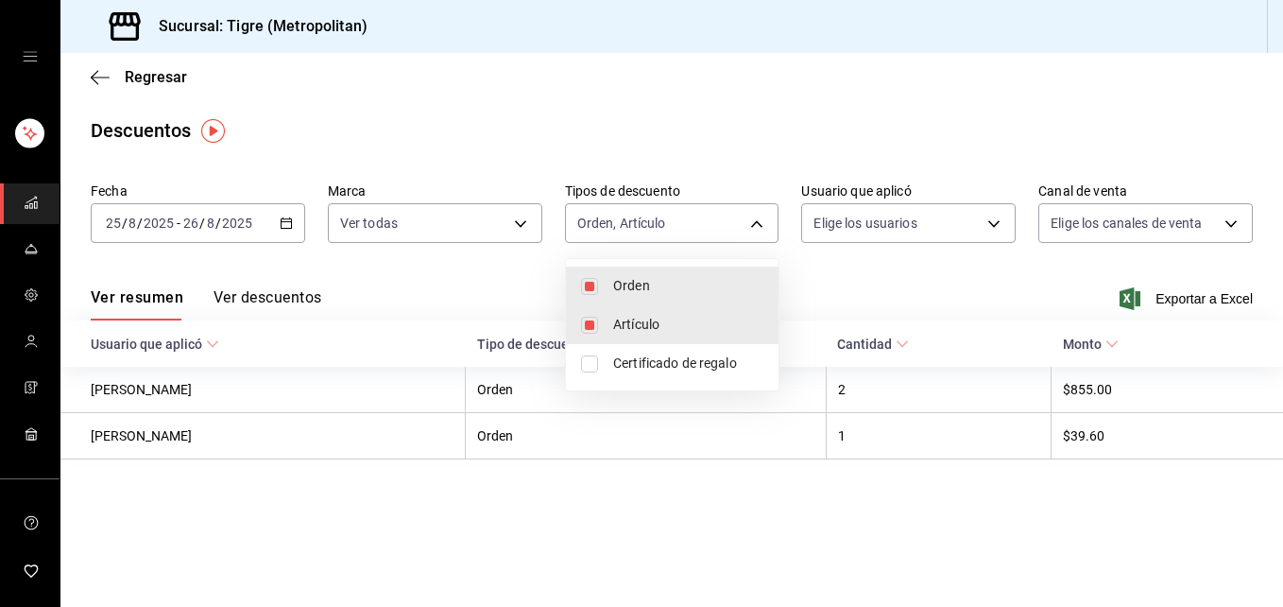
click at [588, 366] on input "checkbox" at bounding box center [589, 363] width 17 height 17
checkbox input "true"
type input "ORDER,ORDER_ITEM,CARD_REWARD"
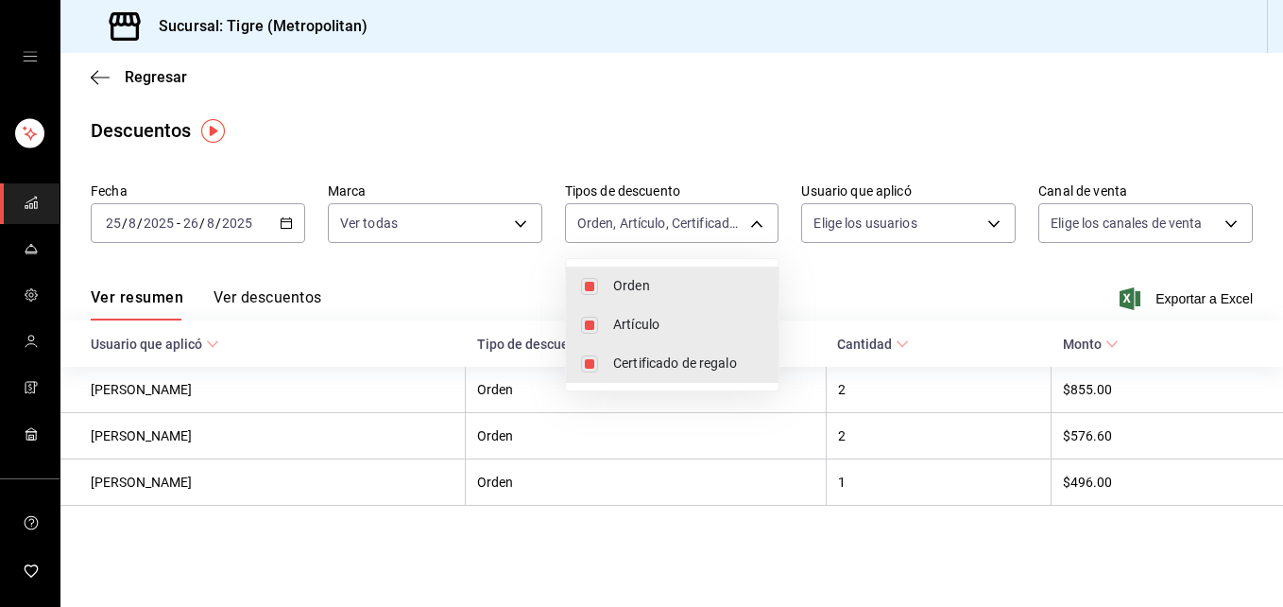
click at [997, 220] on div at bounding box center [641, 303] width 1283 height 607
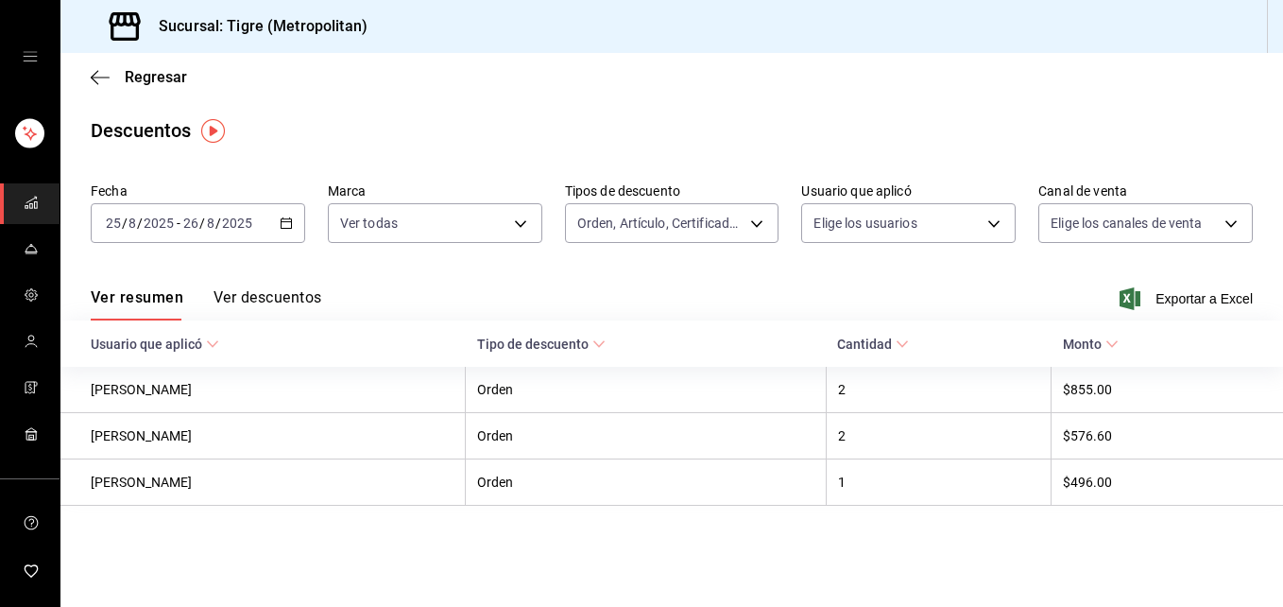
click at [997, 220] on body "Sucursal: Tigre (Metropolitan) Regresar Descuentos Fecha [DATE] [DATE] - [DATE]…" at bounding box center [641, 303] width 1283 height 607
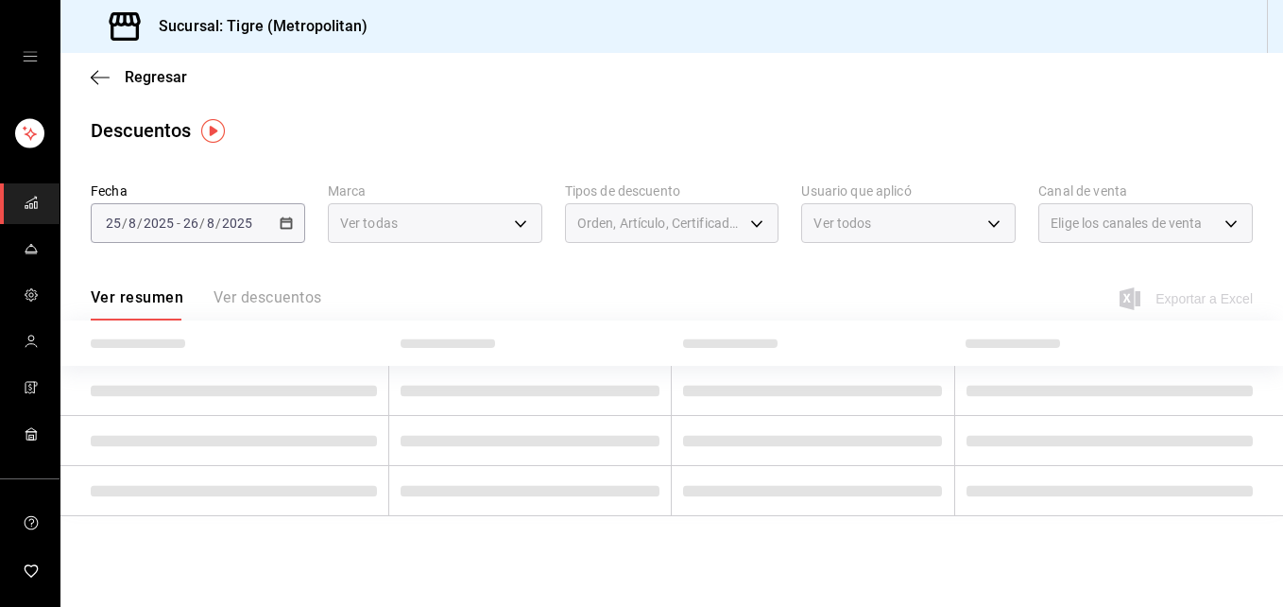
type input "18fd7ba9-0f92-4d62-916c-b1160f5b1206,548ed9d2-45e6-4d8e-8b1e-c79a992e4d22,650e2…"
click at [1222, 131] on div at bounding box center [641, 303] width 1283 height 607
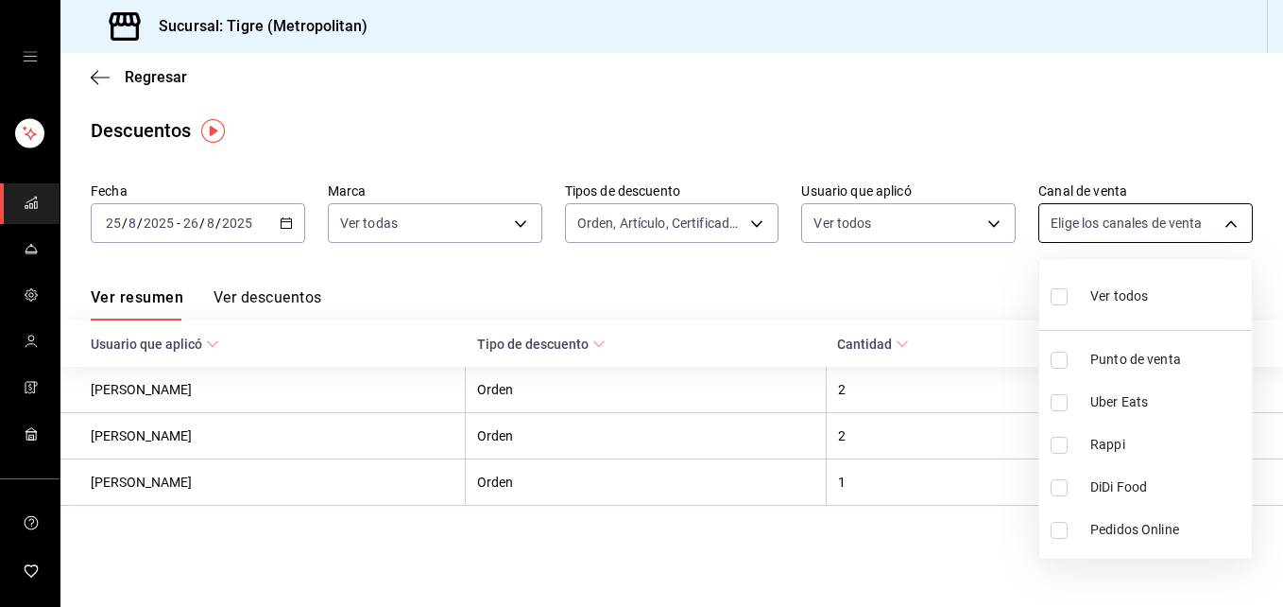
click at [1233, 227] on body "Sucursal: Tigre (Metropolitan) Regresar Descuentos Fecha [DATE] [DATE] - [DATE]…" at bounding box center [641, 303] width 1283 height 607
click at [1055, 295] on input "checkbox" at bounding box center [1059, 296] width 17 height 17
checkbox input "true"
type input "PARROT,UBER_EATS,RAPPI,DIDI_FOOD,ONLINE"
checkbox input "true"
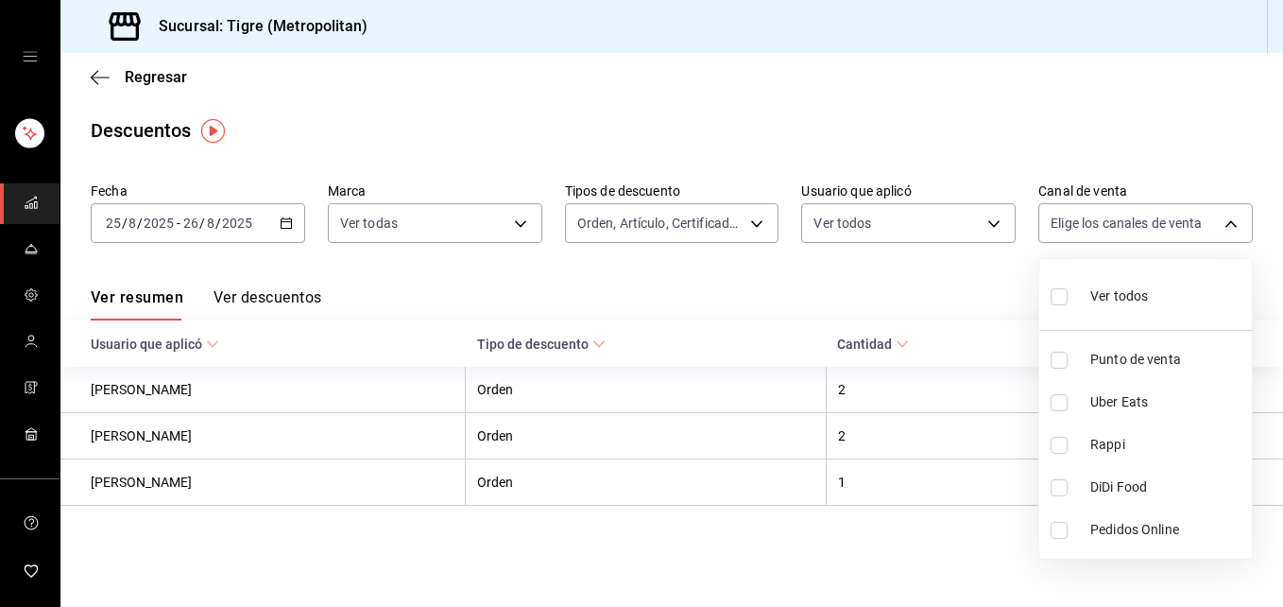
checkbox input "true"
click at [973, 283] on div at bounding box center [641, 303] width 1283 height 607
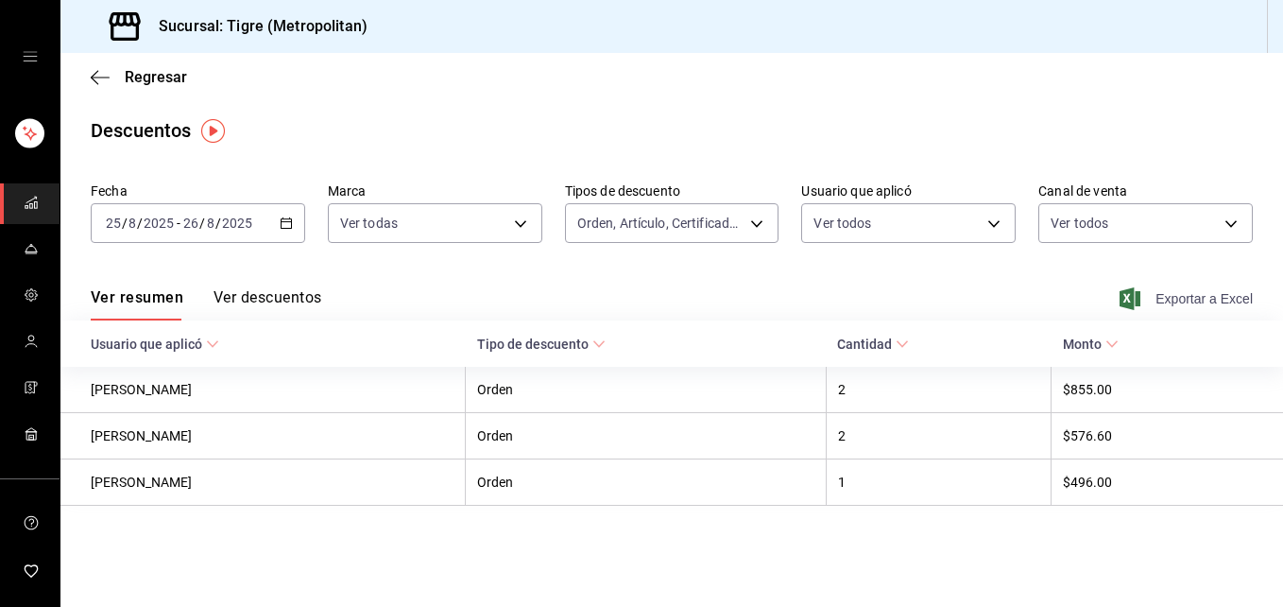
click at [1179, 299] on span "Exportar a Excel" at bounding box center [1188, 298] width 129 height 23
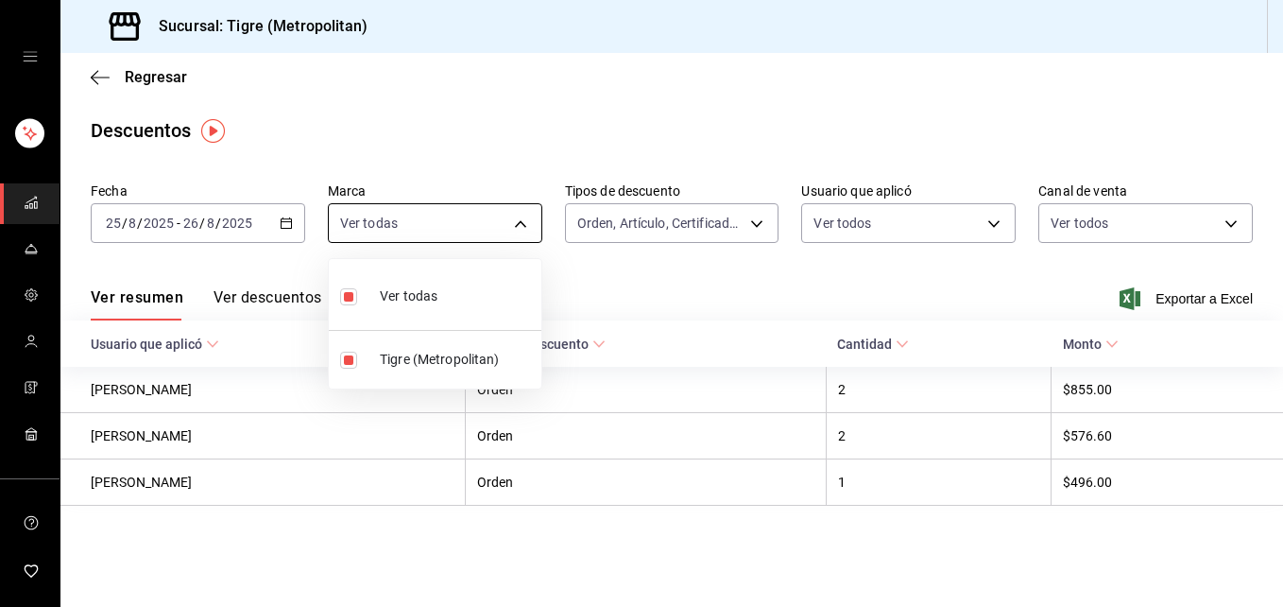
click at [520, 222] on body "Sucursal: Tigre (Metropolitan) Regresar Descuentos Fecha [DATE] [DATE] - [DATE]…" at bounding box center [641, 303] width 1283 height 607
click at [522, 172] on div at bounding box center [641, 303] width 1283 height 607
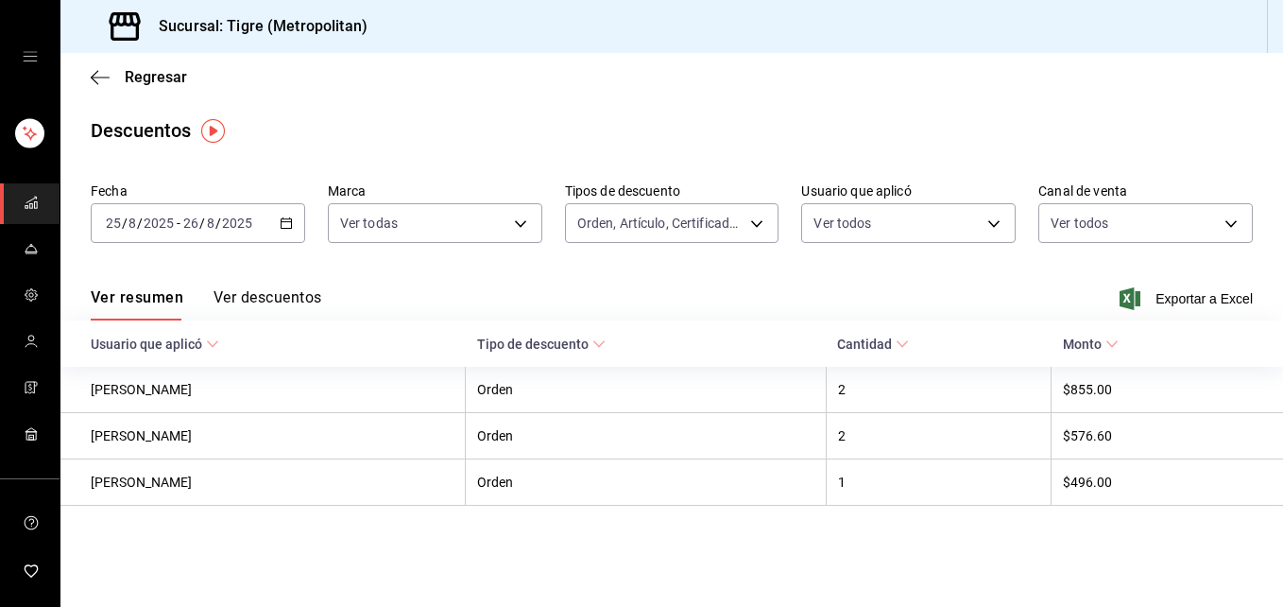
drag, startPoint x: 522, startPoint y: 172, endPoint x: 449, endPoint y: 250, distance: 107.0
click at [449, 250] on main "Regresar Descuentos Fecha [DATE] [DATE] - [DATE] [DATE] Marca Ver todas d2a2051…" at bounding box center [671, 330] width 1223 height 554
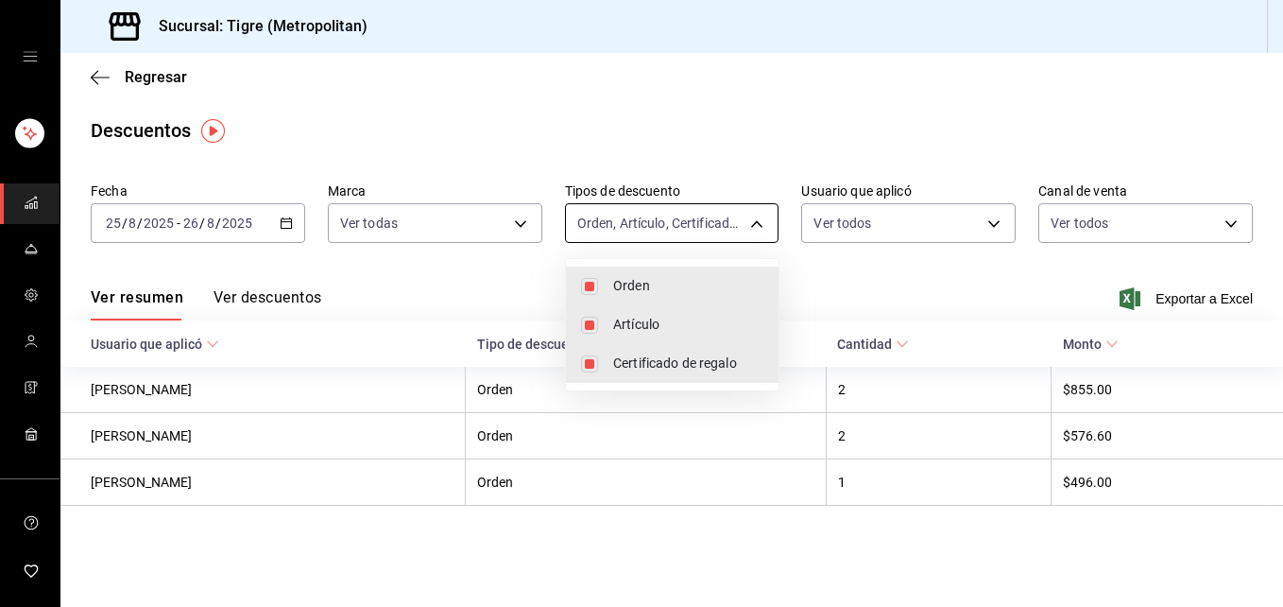
click at [760, 219] on body "Sucursal: Tigre (Metropolitan) Regresar Descuentos Fecha [DATE] [DATE] - [DATE]…" at bounding box center [641, 303] width 1283 height 607
click at [747, 127] on div at bounding box center [641, 303] width 1283 height 607
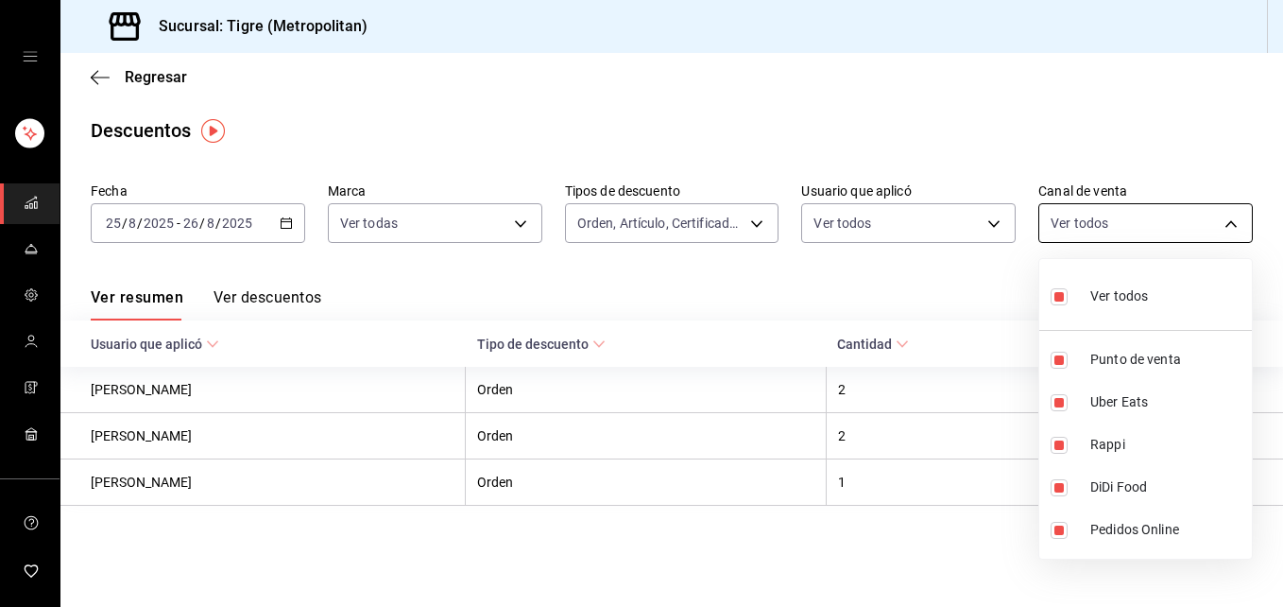
click at [1234, 224] on body "Sucursal: Tigre (Metropolitan) Regresar Descuentos Fecha [DATE] [DATE] - [DATE]…" at bounding box center [641, 303] width 1283 height 607
click at [1145, 104] on div at bounding box center [641, 303] width 1283 height 607
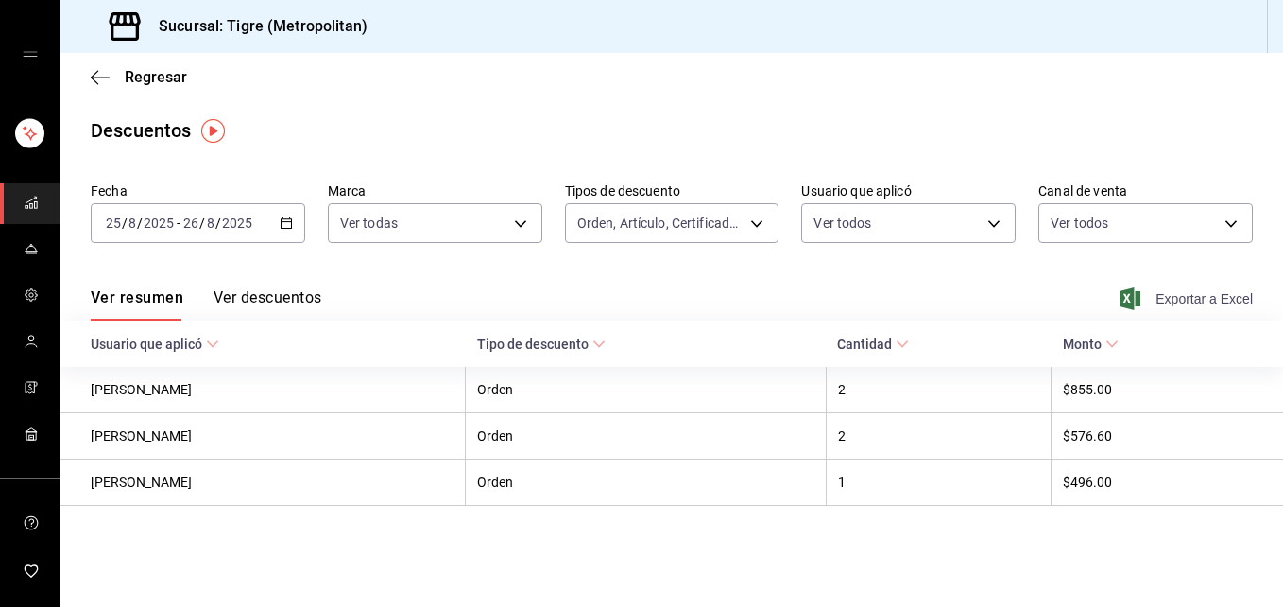
click at [1192, 301] on span "Exportar a Excel" at bounding box center [1188, 298] width 129 height 23
click at [1192, 301] on div "Exportar a Excel" at bounding box center [1188, 298] width 129 height 23
